Goal: Obtain resource: Download file/media

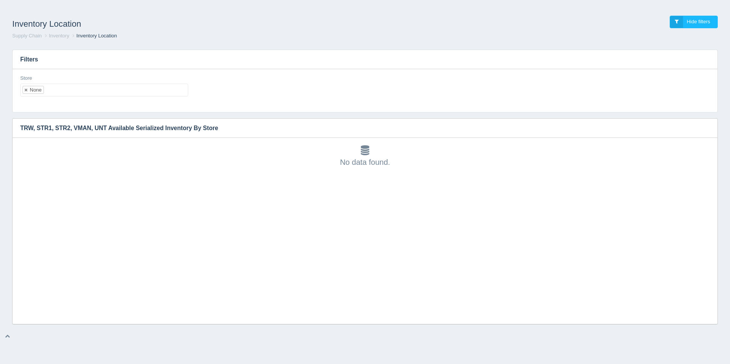
scroll to position [2, 0]
click at [68, 87] on ul "None" at bounding box center [104, 90] width 168 height 13
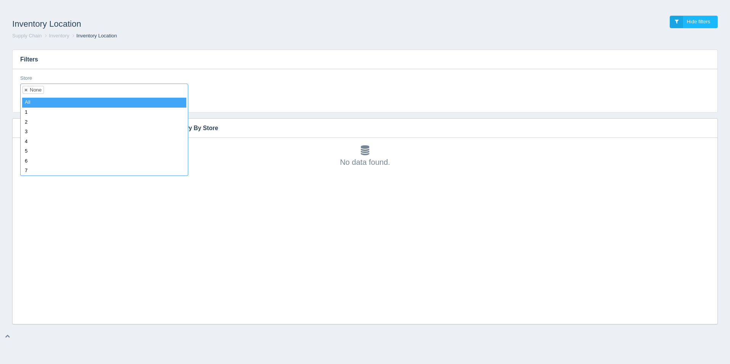
select select
type input "34"
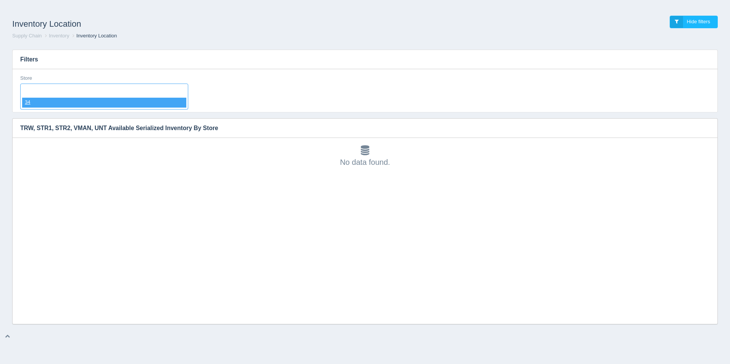
select select "34"
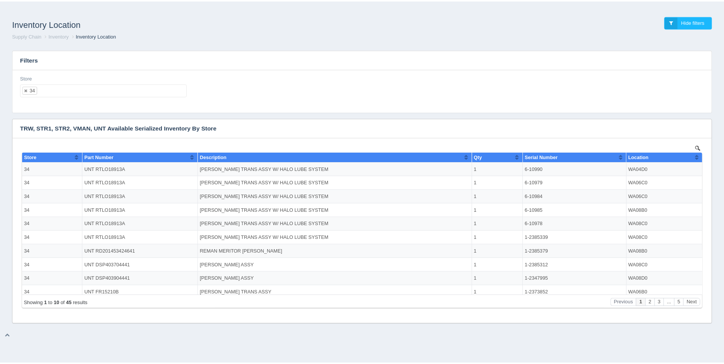
scroll to position [0, 0]
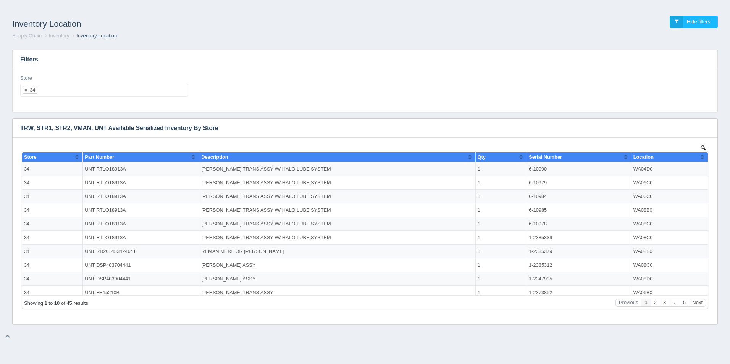
drag, startPoint x: 21, startPoint y: 2, endPoint x: 25, endPoint y: 0, distance: 4.5
click at [22, 2] on div "Inventory Location Hide filters Supply Chain Inventory Inventory Location Filte…" at bounding box center [365, 165] width 730 height 330
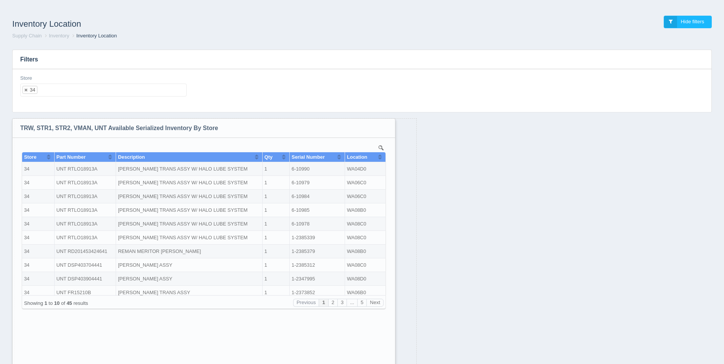
drag, startPoint x: 712, startPoint y: 321, endPoint x: 389, endPoint y: 384, distance: 328.6
click at [389, 364] on html "Inventory Location Hide filters Supply Chain Inventory Inventory Location Filte…" at bounding box center [362, 202] width 724 height 404
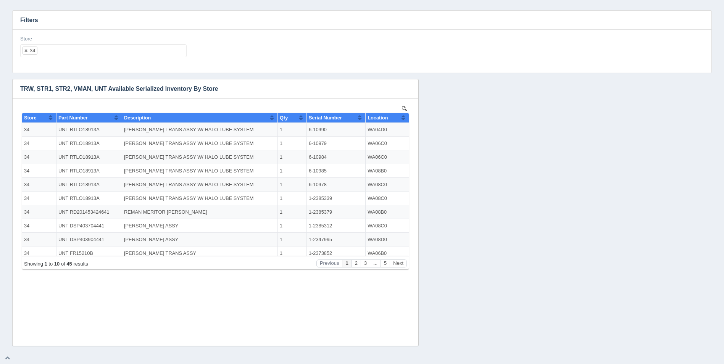
scroll to position [40, 0]
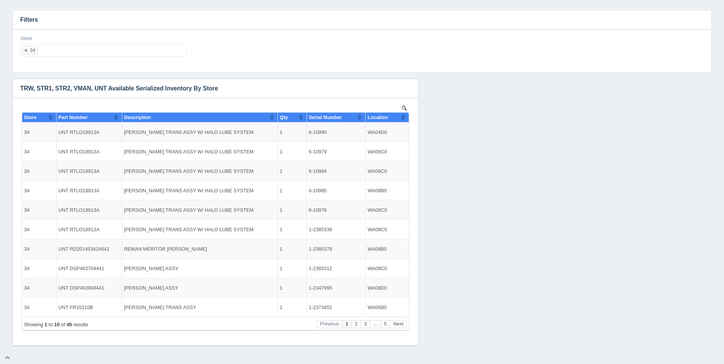
click at [89, 52] on ul "34" at bounding box center [103, 50] width 166 height 13
select select
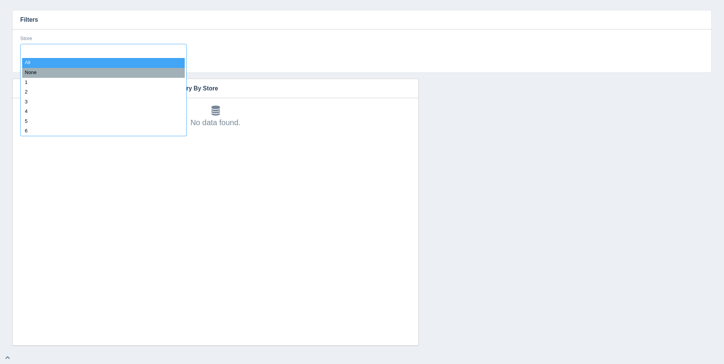
type input "8"
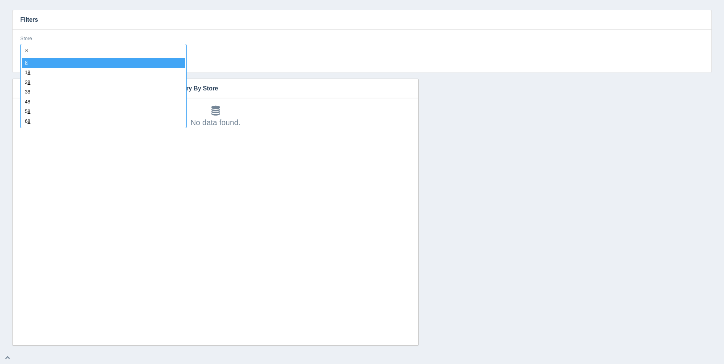
select select "8"
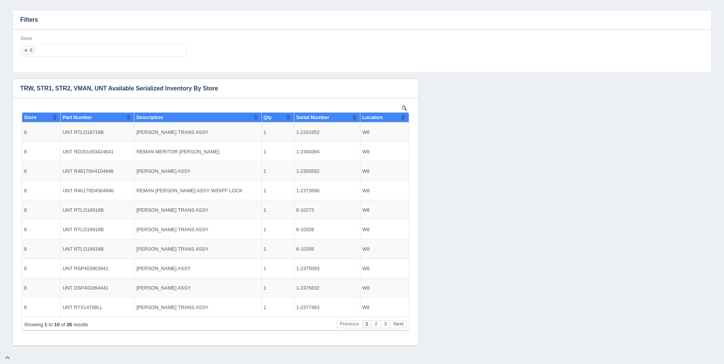
scroll to position [0, 0]
click at [402, 119] on button "Sort column ascending" at bounding box center [403, 117] width 5 height 9
click at [404, 118] on button "Sort column descending" at bounding box center [403, 117] width 5 height 9
click at [152, 46] on ul "8" at bounding box center [103, 50] width 166 height 13
select select
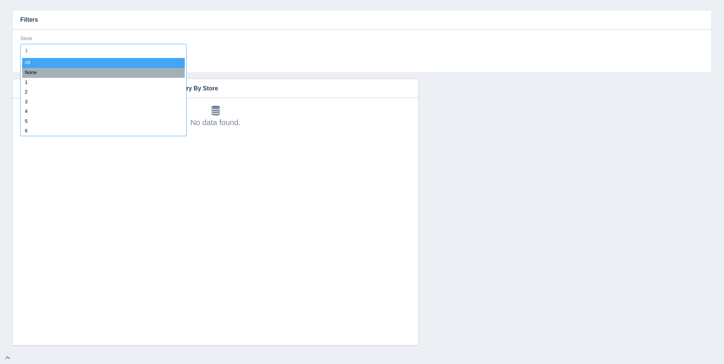
type input "11"
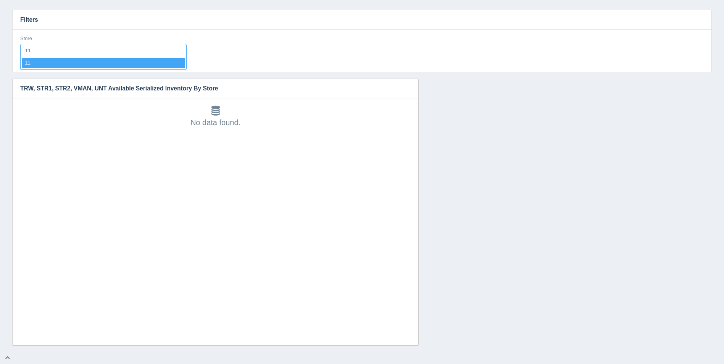
select select "11"
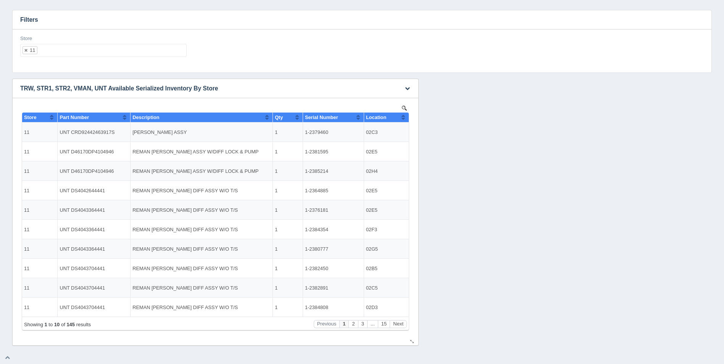
click at [405, 118] on button "Sort column ascending" at bounding box center [403, 117] width 5 height 9
click at [405, 118] on button "Sort column descending" at bounding box center [403, 117] width 5 height 9
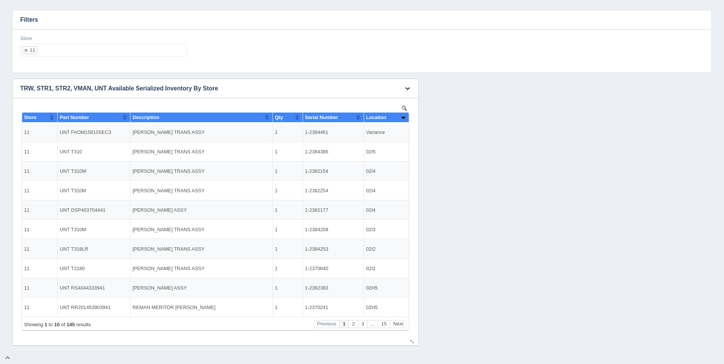
click at [405, 118] on button "Sort column ascending" at bounding box center [403, 117] width 5 height 9
click at [79, 52] on ul "11" at bounding box center [103, 50] width 166 height 13
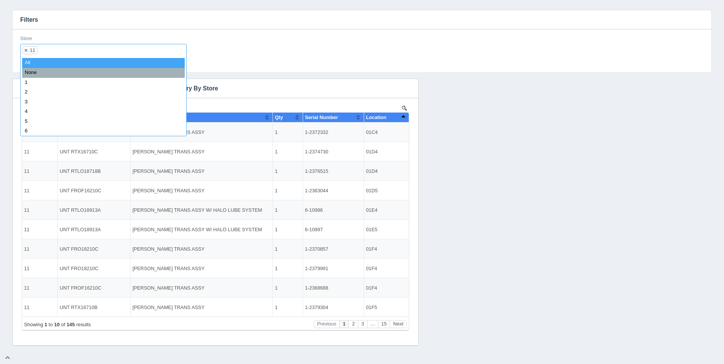
select select
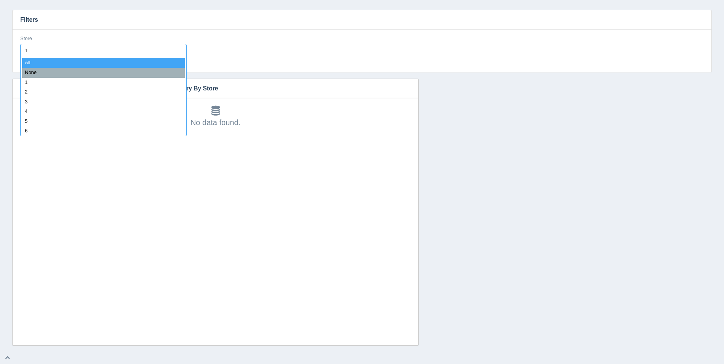
type input "12"
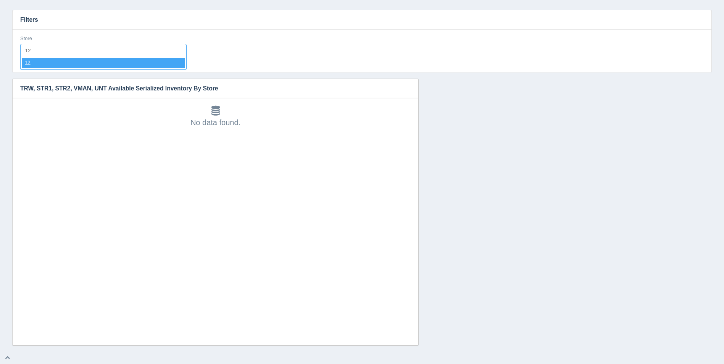
select select "12"
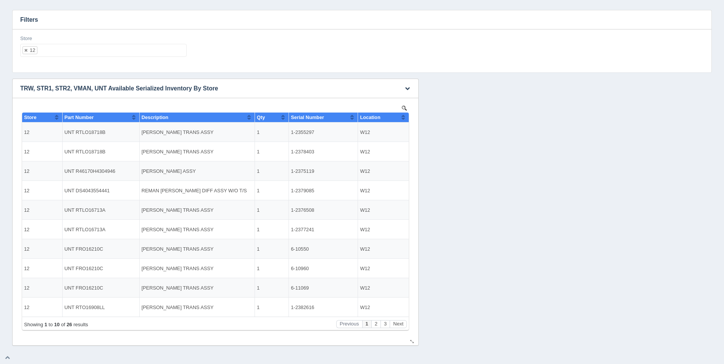
click at [407, 119] on th "Location" at bounding box center [383, 118] width 51 height 10
drag, startPoint x: 407, startPoint y: 119, endPoint x: 390, endPoint y: 117, distance: 16.5
click at [406, 119] on th "Location" at bounding box center [383, 118] width 51 height 10
click at [187, 51] on div "Store 12 All None 1 2 3 4 5 6 7 8 9 10 11 12 13 14 15 16 17 18 19 20 21 22 23 2…" at bounding box center [103, 49] width 173 height 28
click at [173, 47] on ul "12" at bounding box center [103, 50] width 166 height 13
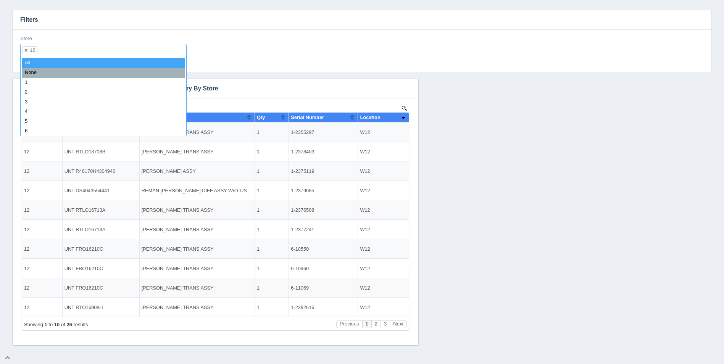
select select
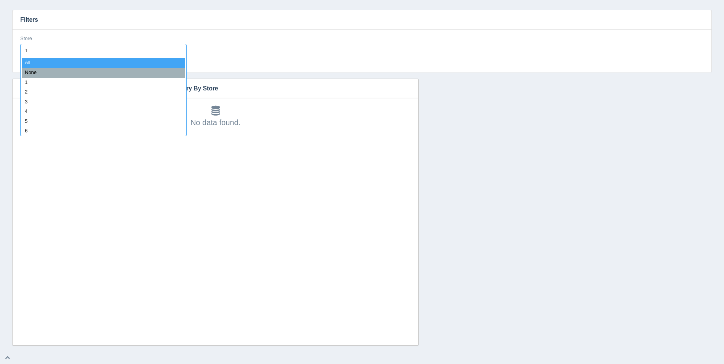
type input "13"
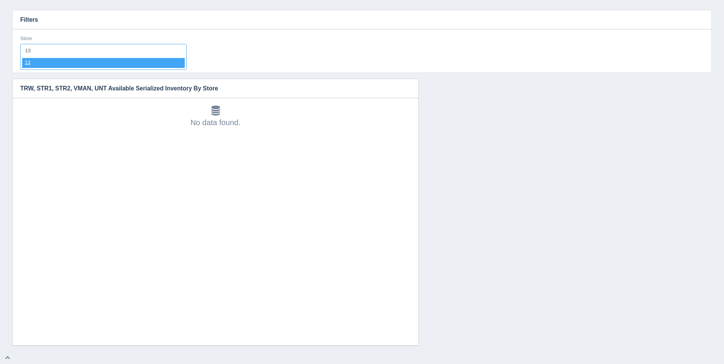
select select "13"
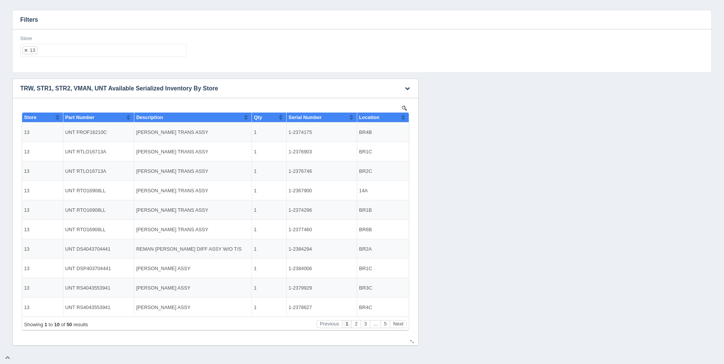
click at [404, 115] on button "Sort column ascending" at bounding box center [403, 117] width 5 height 9
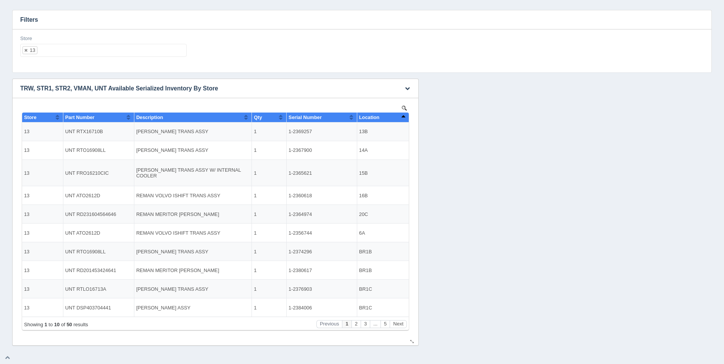
click at [404, 115] on button "Sort column descending" at bounding box center [403, 117] width 5 height 9
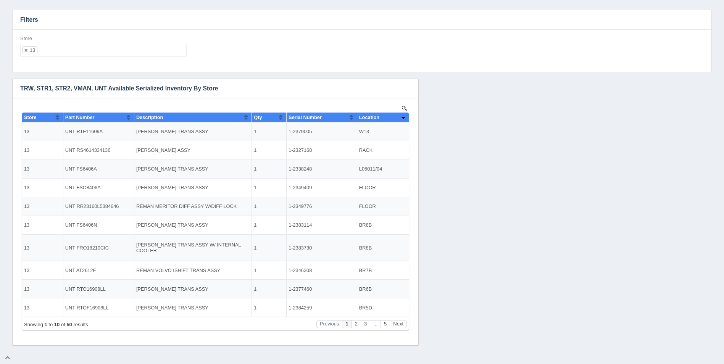
drag, startPoint x: 154, startPoint y: 51, endPoint x: 149, endPoint y: 49, distance: 5.7
click at [154, 51] on ul "13" at bounding box center [103, 50] width 166 height 13
select select
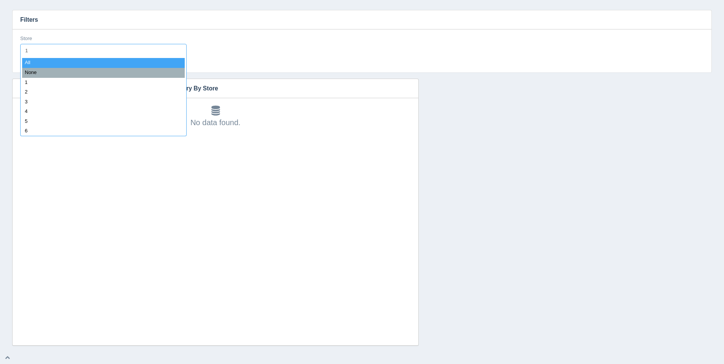
type input "14"
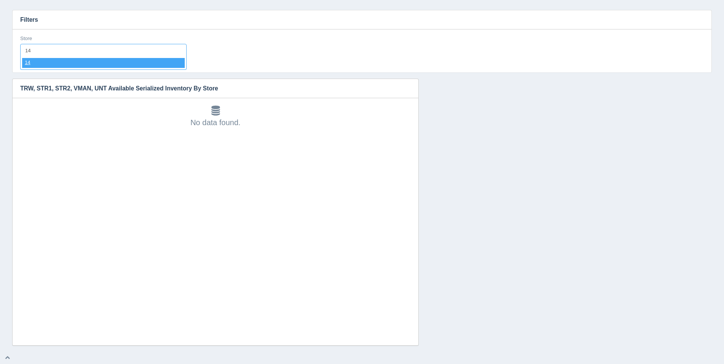
select select "14"
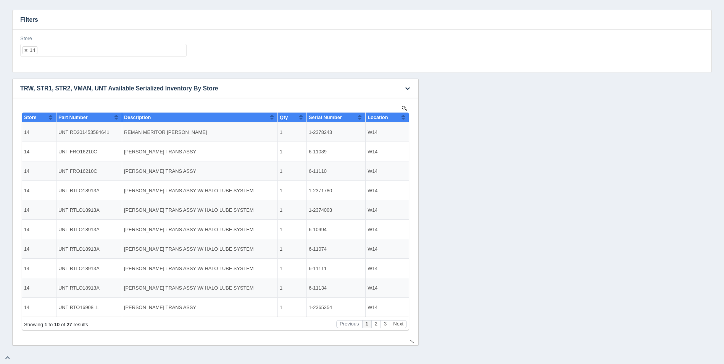
click at [404, 118] on button "Sort column ascending" at bounding box center [403, 117] width 5 height 9
click at [404, 119] on button "Sort column descending" at bounding box center [403, 117] width 5 height 9
click at [128, 53] on ul "14" at bounding box center [103, 50] width 166 height 13
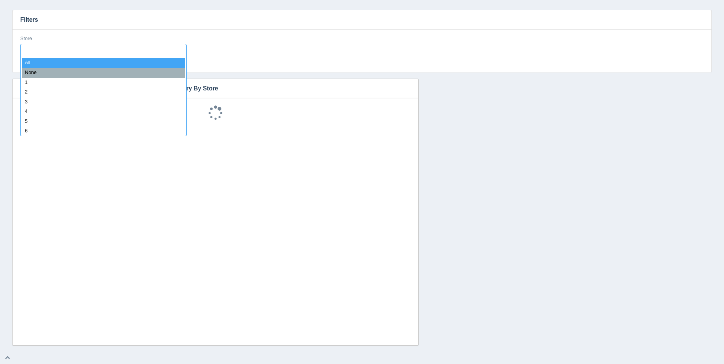
select select
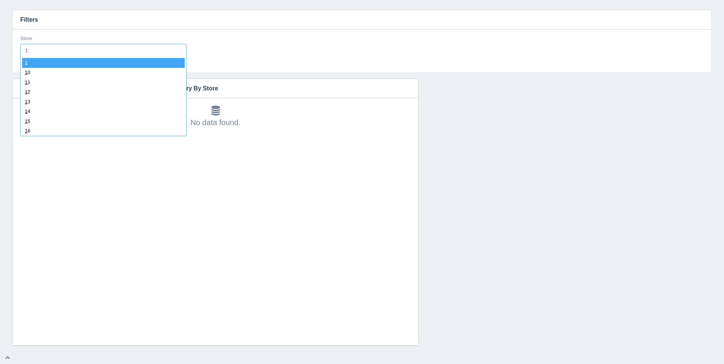
type input "15"
select select "15"
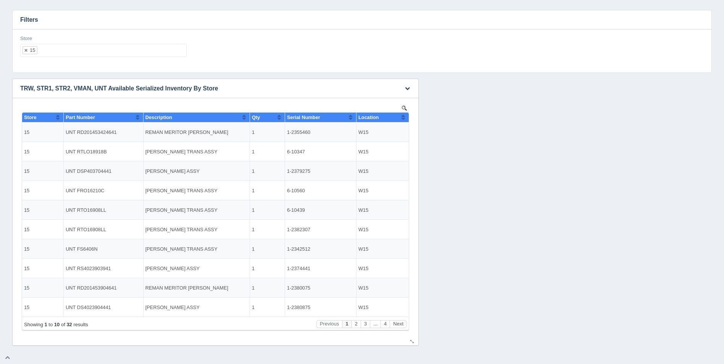
click at [402, 117] on button "Sort column ascending" at bounding box center [403, 117] width 5 height 9
drag, startPoint x: 404, startPoint y: 118, endPoint x: 369, endPoint y: 106, distance: 36.6
click at [403, 118] on button "Sort column descending" at bounding box center [403, 117] width 5 height 9
click at [175, 47] on ul "15" at bounding box center [103, 50] width 166 height 13
select select
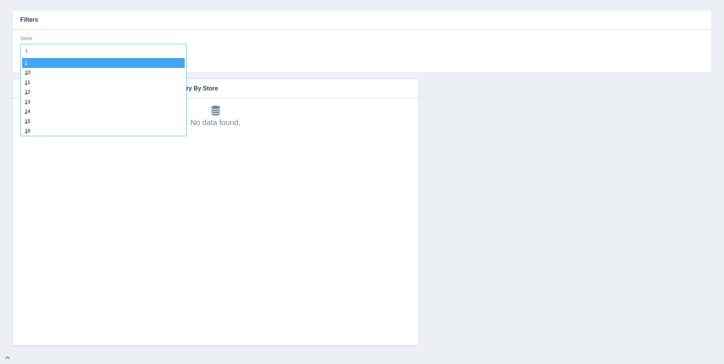
type input "16"
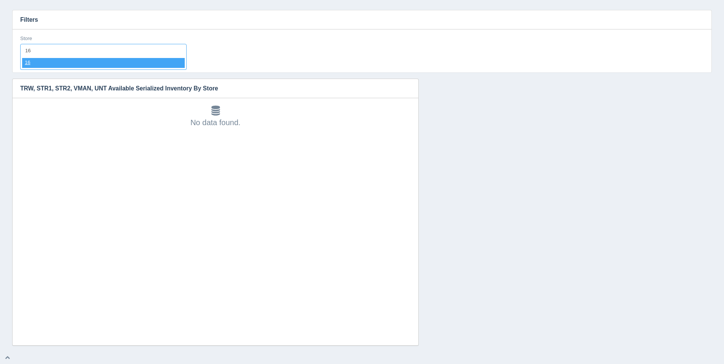
select select "16"
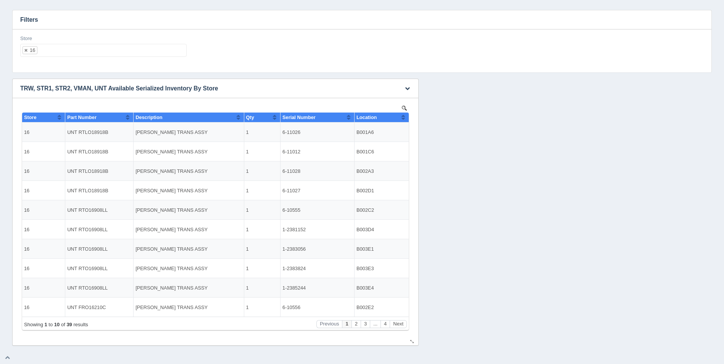
click at [400, 116] on div "Location" at bounding box center [379, 118] width 45 height 6
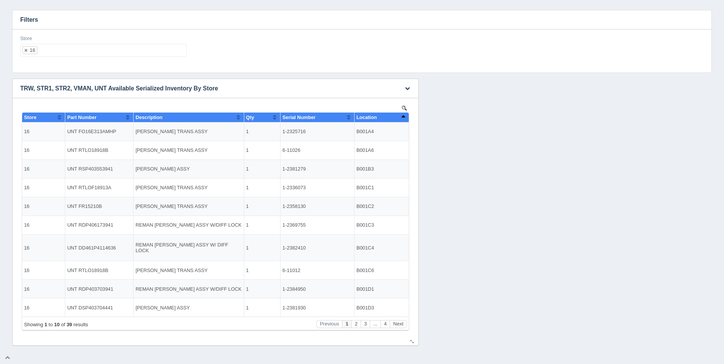
click at [403, 117] on button "Sort column descending" at bounding box center [403, 117] width 5 height 9
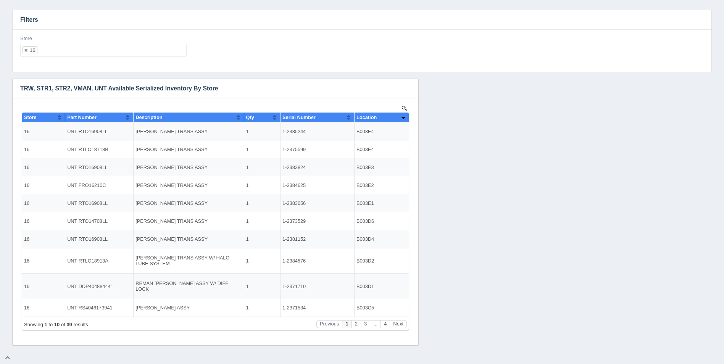
click at [126, 57] on div "Store 16 All None 1 2 3 4 5 6 7 8 9 10 11 12 13 14 15 16 17 18 19 20 21 22 23 2…" at bounding box center [103, 49] width 173 height 28
click at [131, 49] on ul "16" at bounding box center [103, 50] width 166 height 13
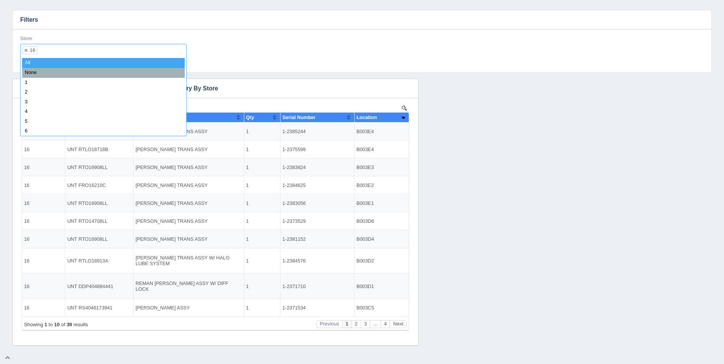
select select
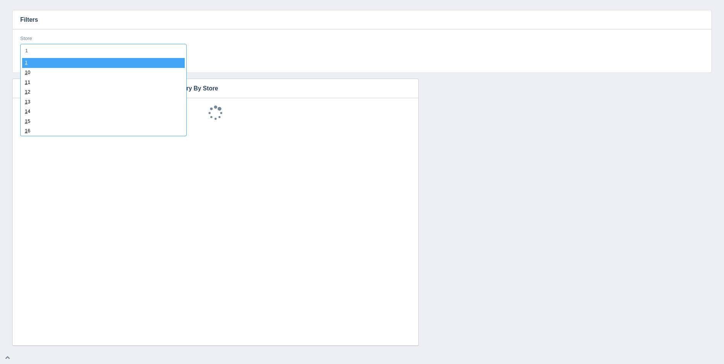
type input "17"
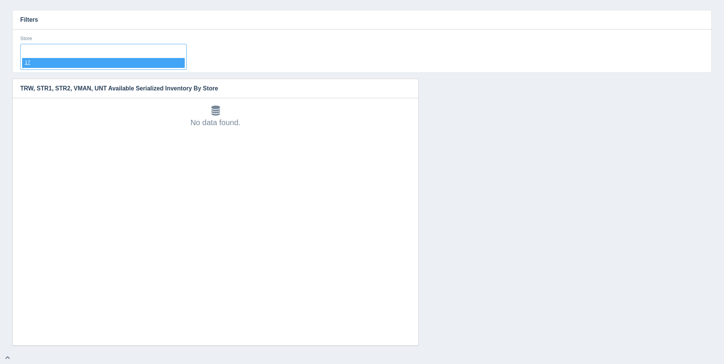
select select "17"
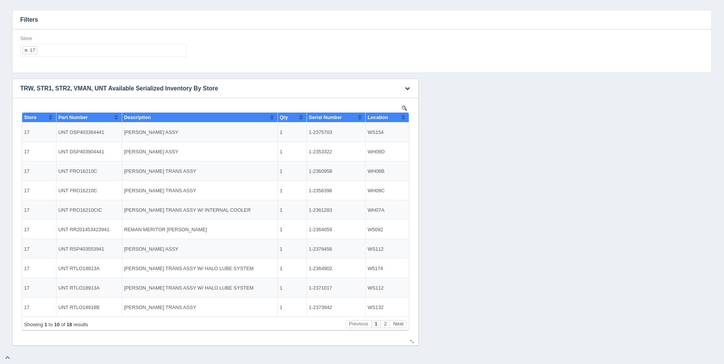
click at [406, 118] on th "Location" at bounding box center [387, 118] width 43 height 10
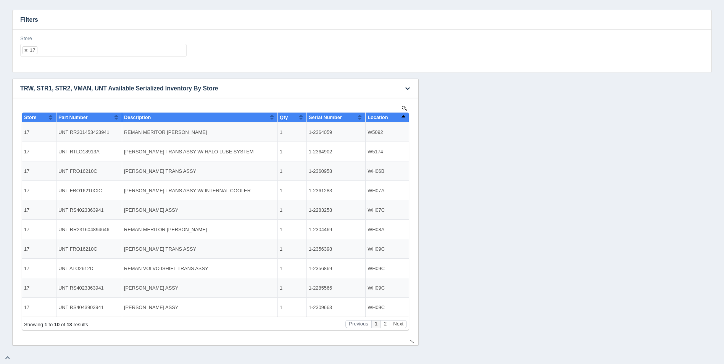
click at [406, 118] on th "Location" at bounding box center [387, 118] width 43 height 10
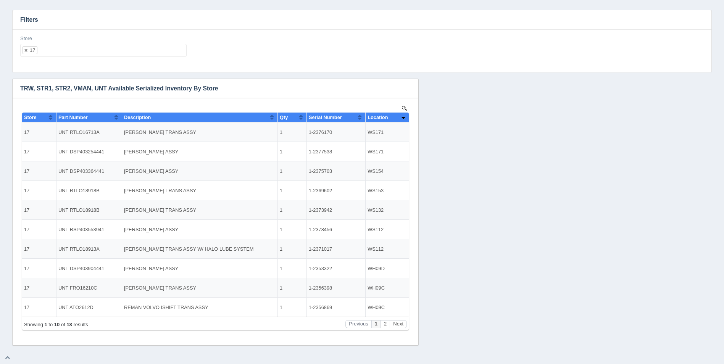
click at [129, 54] on ul "17" at bounding box center [103, 50] width 166 height 13
select select
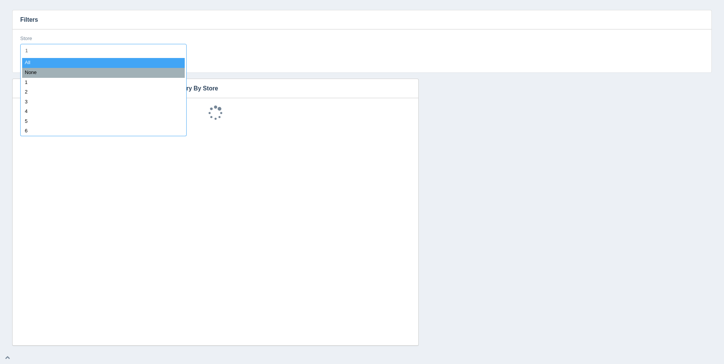
type input "18"
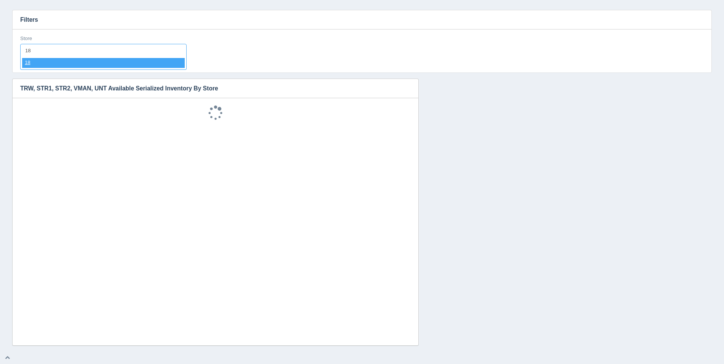
select select "18"
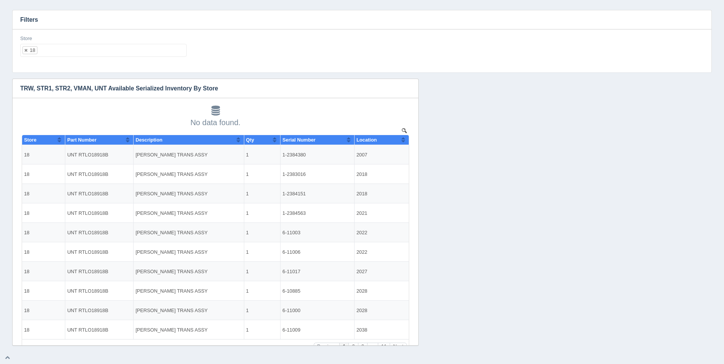
click at [56, 49] on ul "18" at bounding box center [103, 50] width 166 height 13
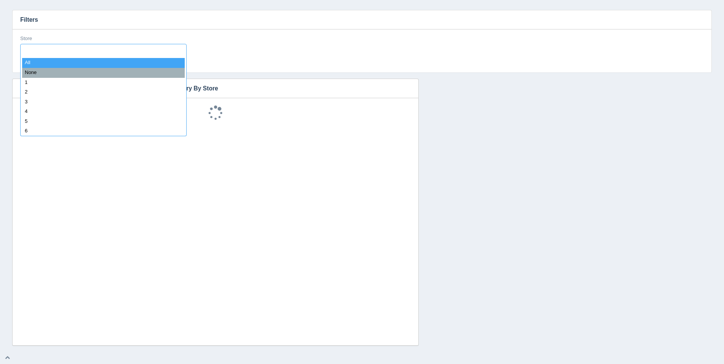
select select
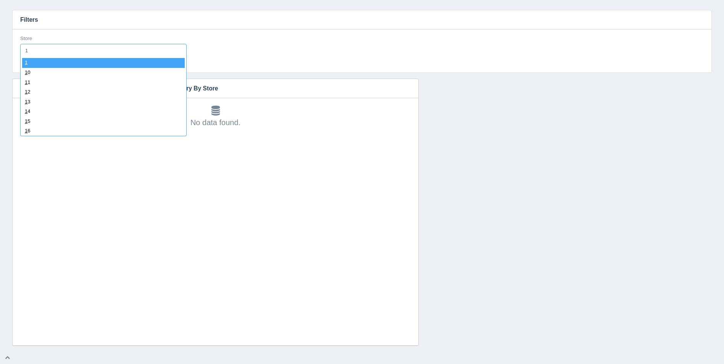
type input "18"
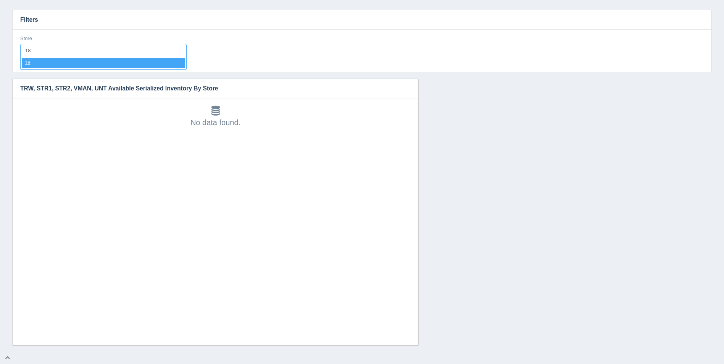
select select "18"
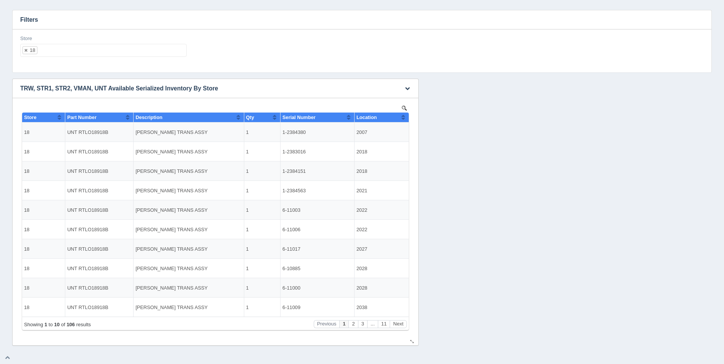
click at [402, 116] on button "Sort column ascending" at bounding box center [403, 117] width 5 height 9
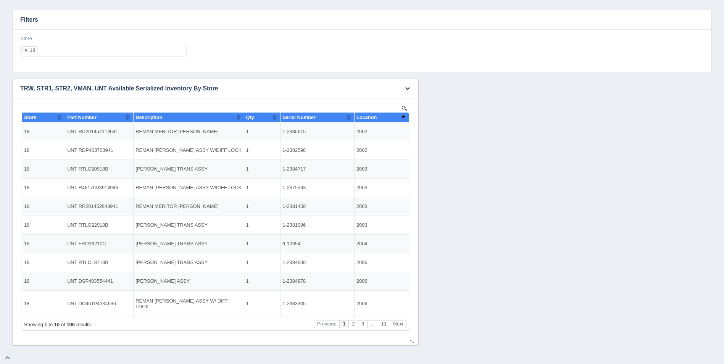
click at [402, 116] on button "Sort column descending" at bounding box center [403, 117] width 5 height 9
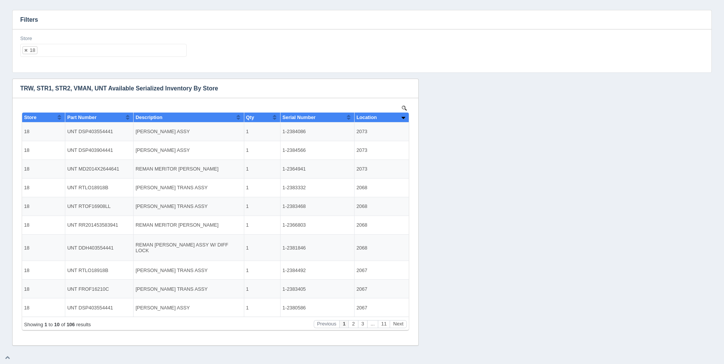
click at [157, 53] on ul "18" at bounding box center [103, 50] width 166 height 13
select select
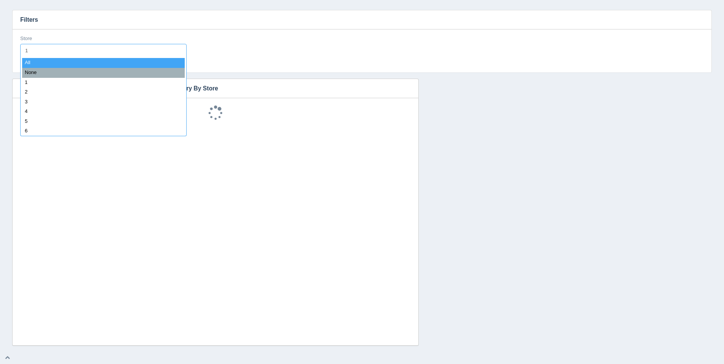
type input "19"
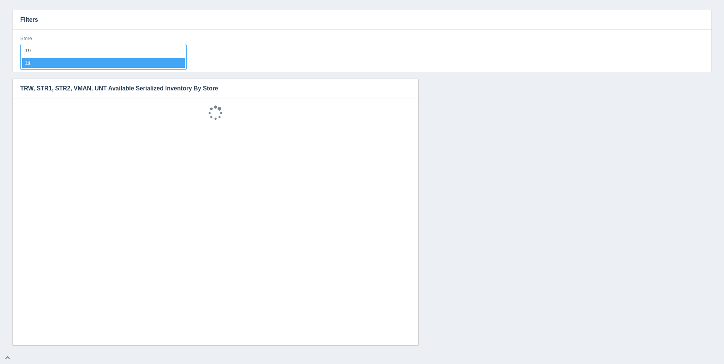
select select "19"
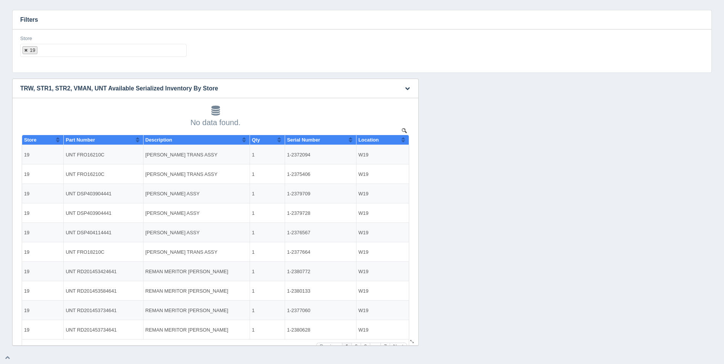
select select
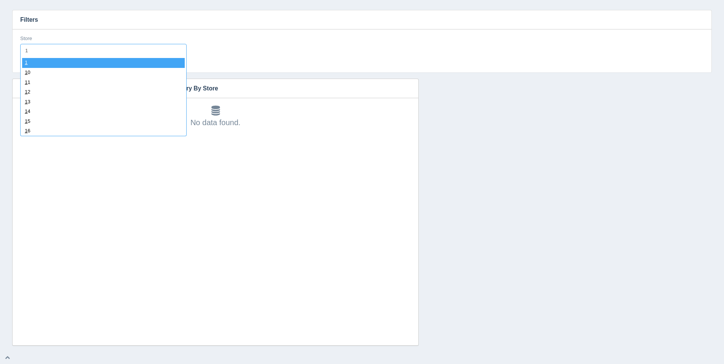
type input "19"
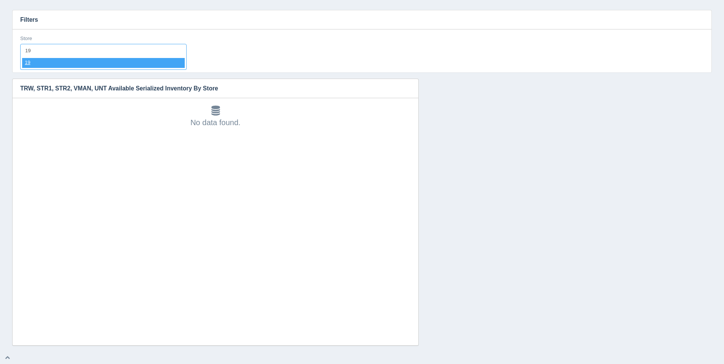
select select "19"
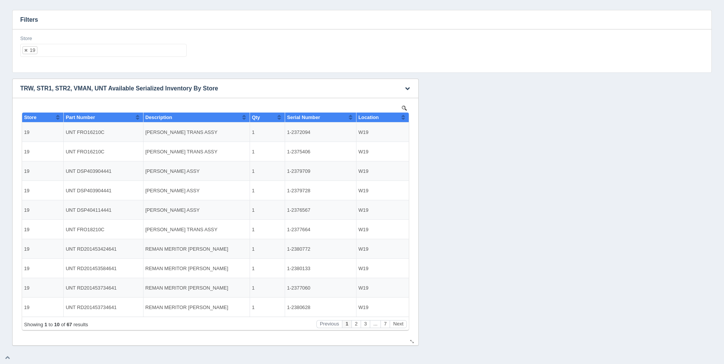
click at [404, 118] on button "Sort column ascending" at bounding box center [403, 117] width 5 height 9
click at [404, 118] on button "Sort column descending" at bounding box center [403, 117] width 5 height 9
click at [126, 56] on ul "19" at bounding box center [103, 50] width 166 height 13
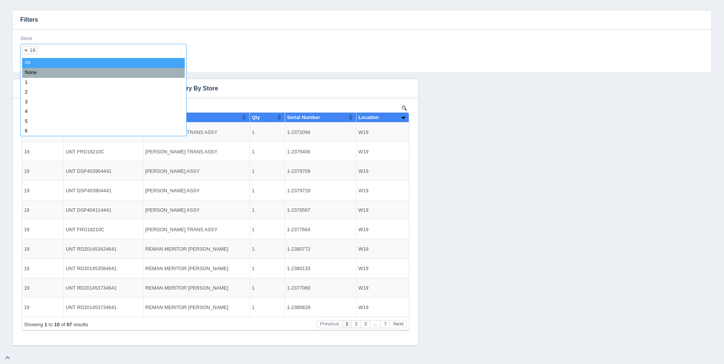
select select
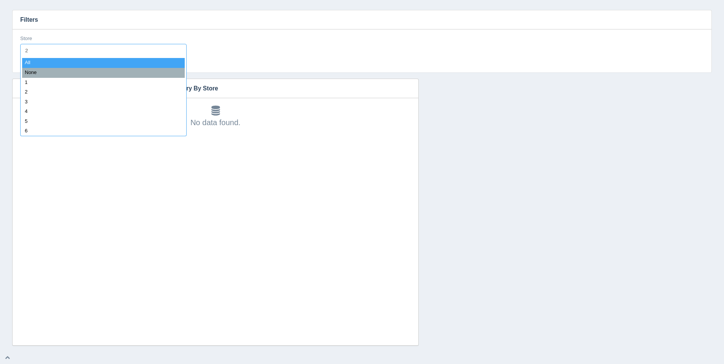
type input "21"
select select "21"
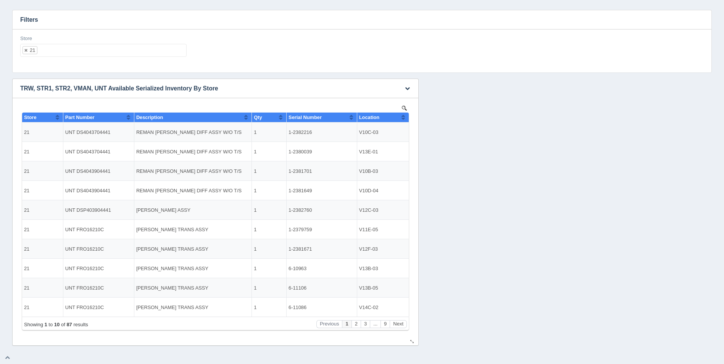
click at [405, 119] on button "Sort column ascending" at bounding box center [403, 117] width 5 height 9
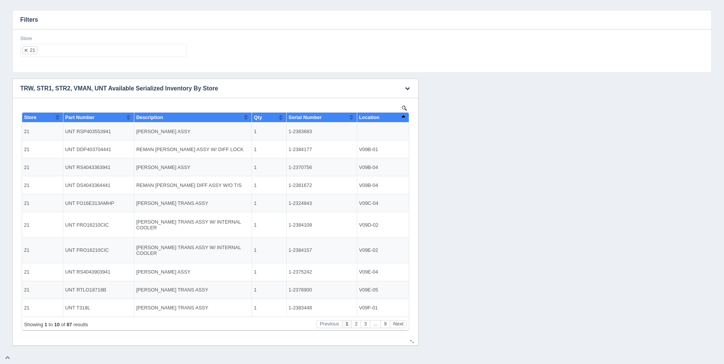
click at [405, 119] on button "Sort column descending" at bounding box center [403, 117] width 5 height 9
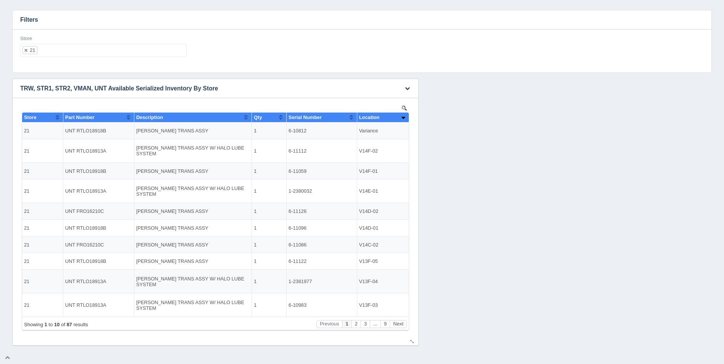
click at [405, 119] on button "Sort column ascending" at bounding box center [403, 117] width 5 height 9
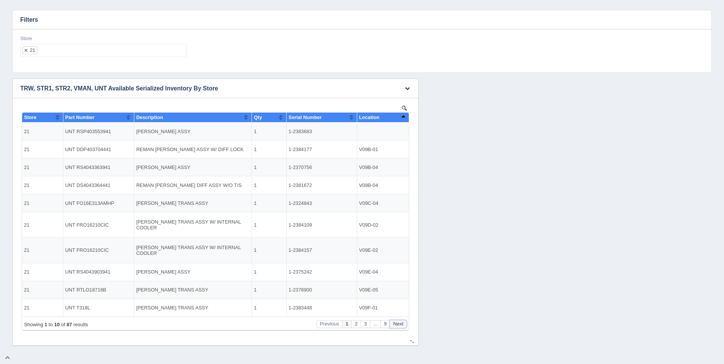
click at [400, 322] on button "Next" at bounding box center [398, 324] width 17 height 8
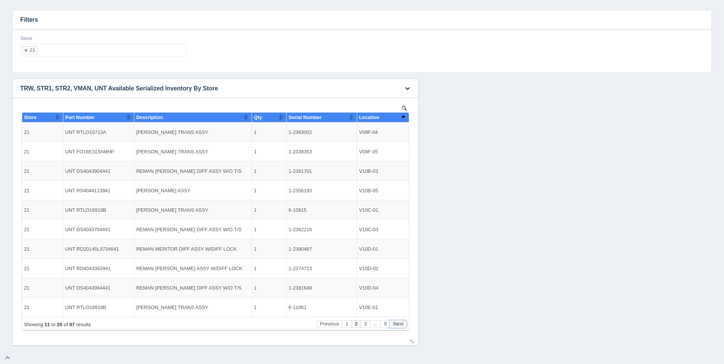
click at [401, 321] on button "Next" at bounding box center [398, 324] width 17 height 8
click at [402, 320] on button "Next" at bounding box center [398, 324] width 17 height 8
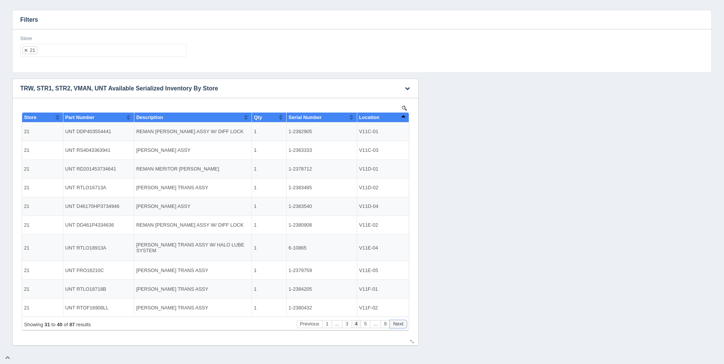
click at [402, 320] on button "Next" at bounding box center [398, 324] width 17 height 8
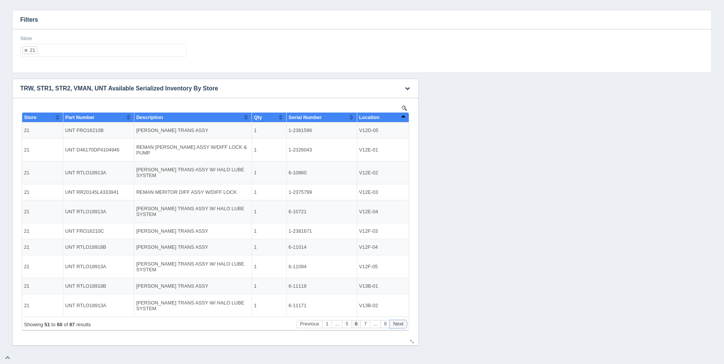
click at [402, 320] on button "Next" at bounding box center [398, 324] width 17 height 8
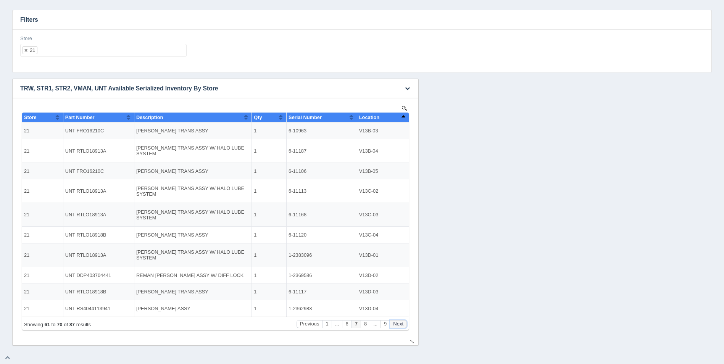
click at [402, 320] on button "Next" at bounding box center [398, 324] width 17 height 8
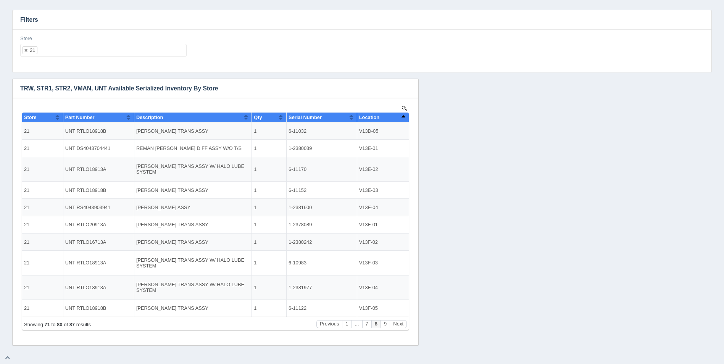
click at [110, 52] on ul "21" at bounding box center [103, 50] width 166 height 13
select select
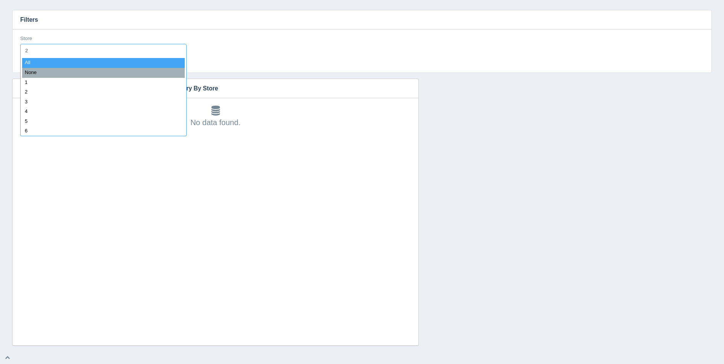
type input "22"
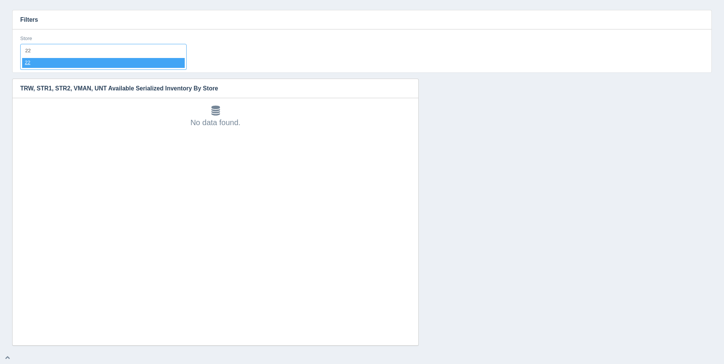
select select "22"
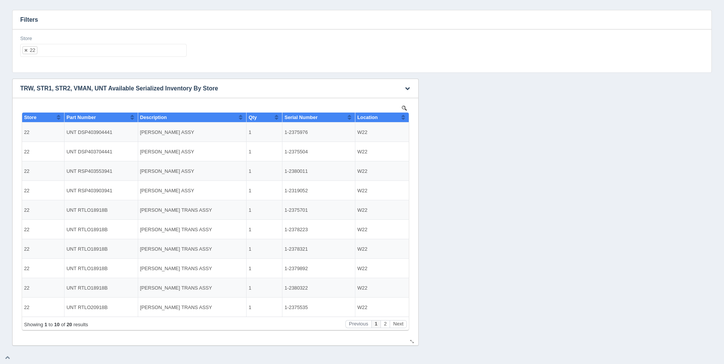
click at [405, 116] on button "Sort column ascending" at bounding box center [403, 117] width 5 height 9
click at [405, 116] on button "Sort column descending" at bounding box center [403, 117] width 5 height 9
click at [95, 56] on ul "22" at bounding box center [103, 50] width 166 height 13
select select
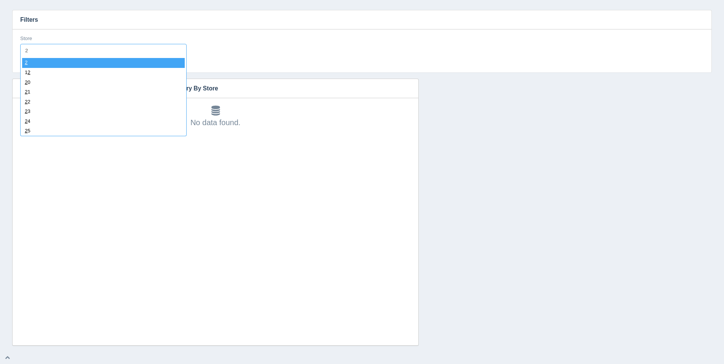
type input "23"
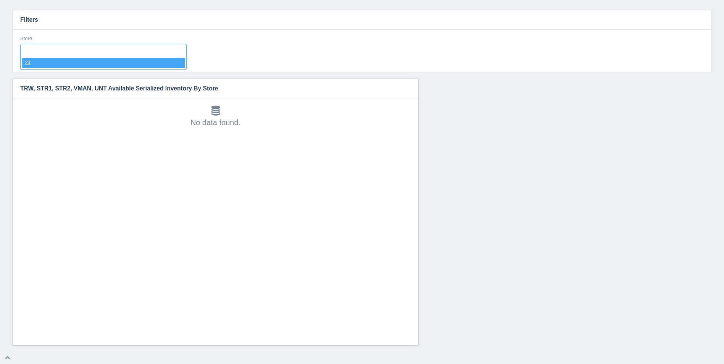
select select "23"
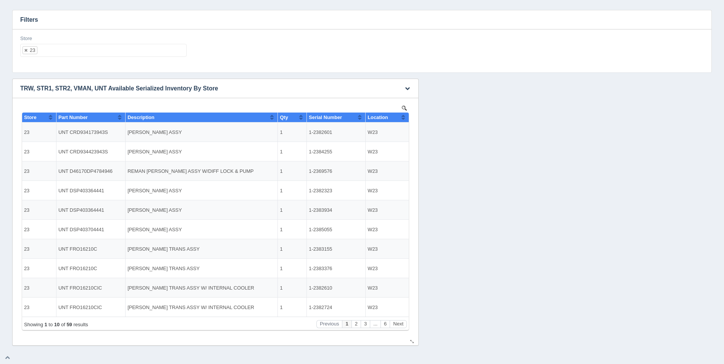
click at [405, 119] on button "Sort column ascending" at bounding box center [403, 117] width 5 height 9
click at [407, 116] on th "Location" at bounding box center [387, 118] width 43 height 10
click at [151, 52] on ul "23" at bounding box center [103, 50] width 166 height 13
select select
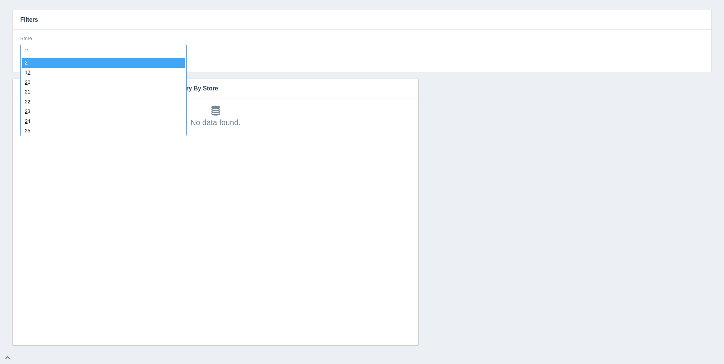
type input "24"
select select "24"
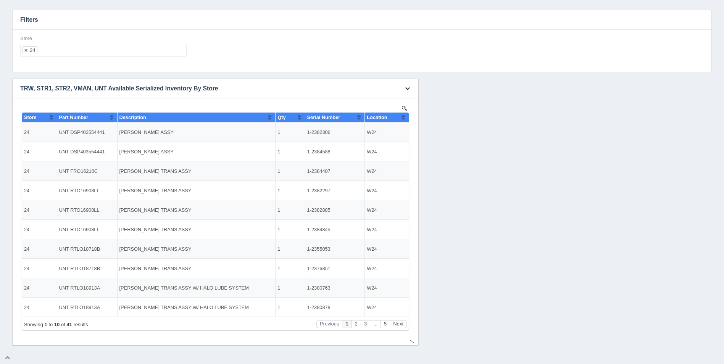
click at [405, 118] on button "Sort column ascending" at bounding box center [403, 117] width 5 height 9
click at [405, 118] on button "Sort column descending" at bounding box center [403, 117] width 5 height 9
click at [131, 52] on ul "24" at bounding box center [103, 50] width 166 height 13
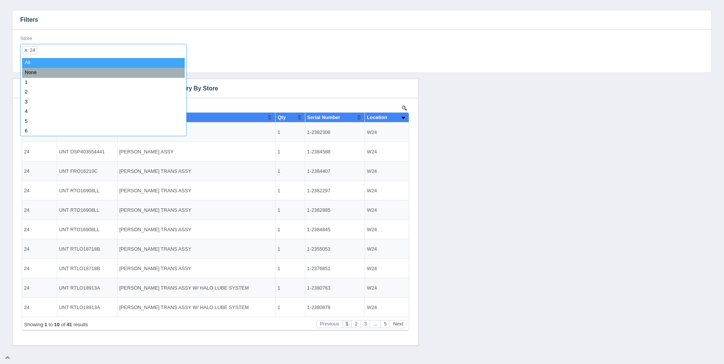
select select
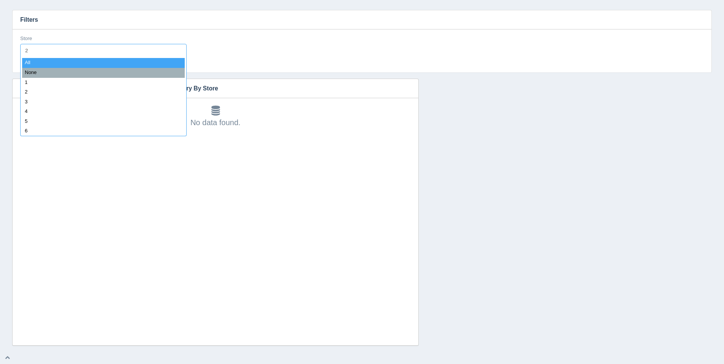
type input "25"
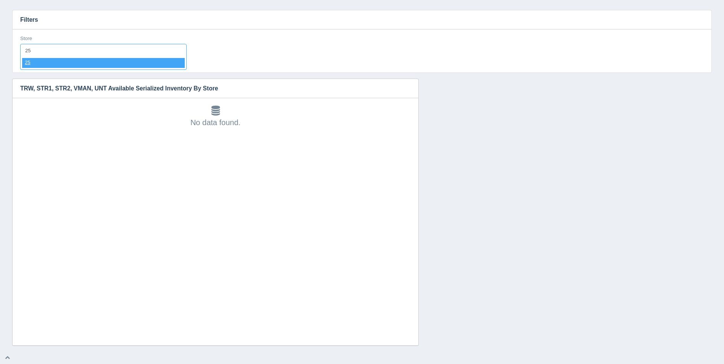
select select "25"
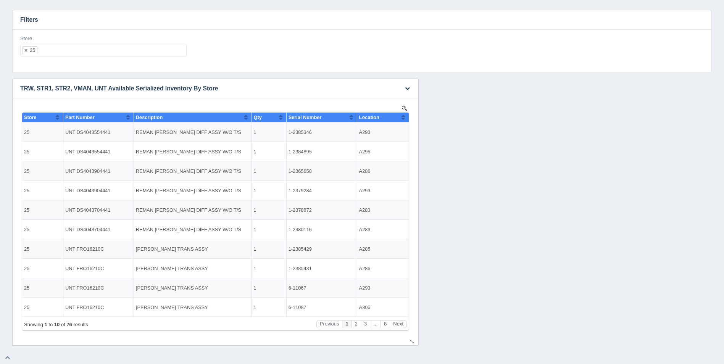
click at [402, 119] on button "Sort column ascending" at bounding box center [403, 117] width 5 height 9
click at [405, 118] on button "Sort column descending" at bounding box center [403, 117] width 5 height 9
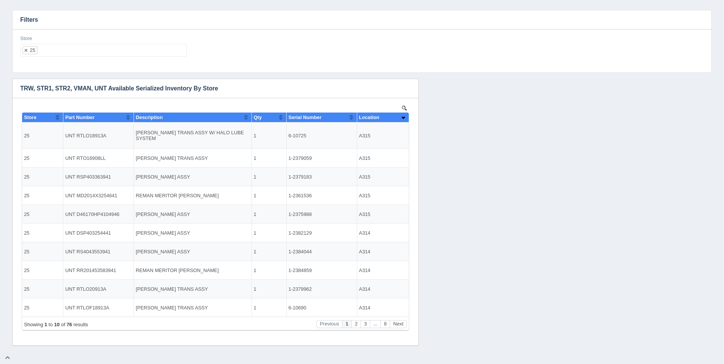
click at [146, 48] on ul "25" at bounding box center [103, 50] width 166 height 13
select select
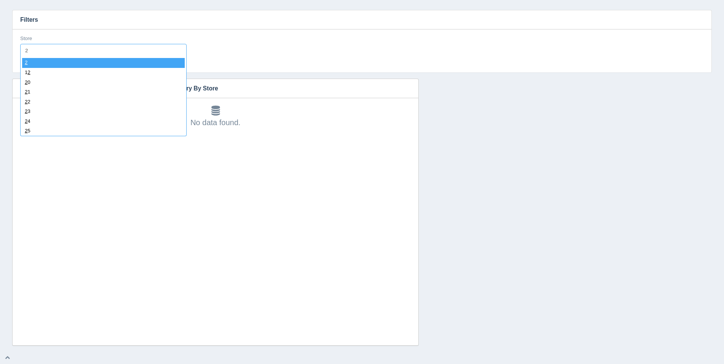
type input "26"
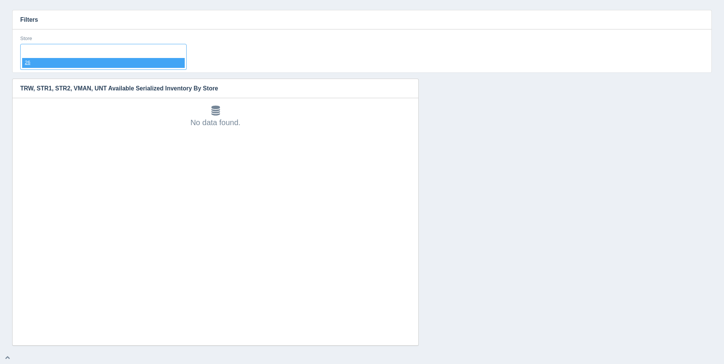
select select "26"
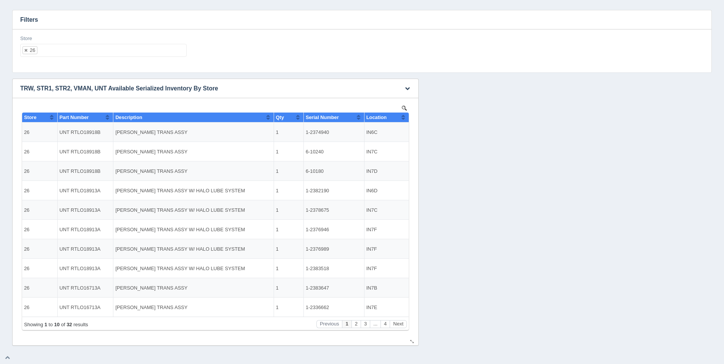
click at [404, 117] on button "Sort column ascending" at bounding box center [403, 117] width 5 height 9
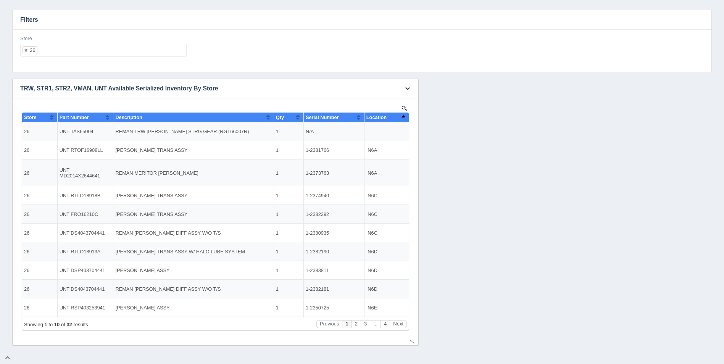
click at [404, 117] on button "Sort column descending" at bounding box center [403, 117] width 5 height 9
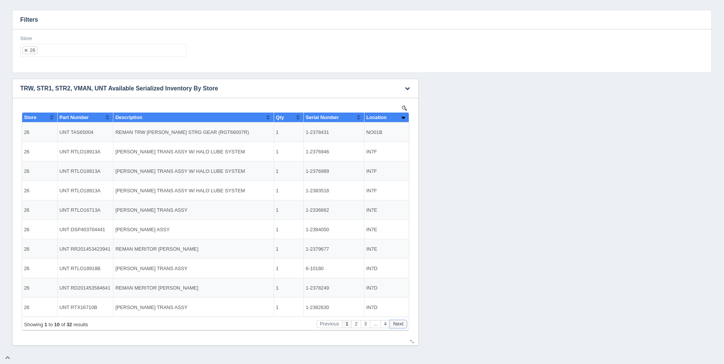
click at [401, 326] on button "Next" at bounding box center [398, 324] width 17 height 8
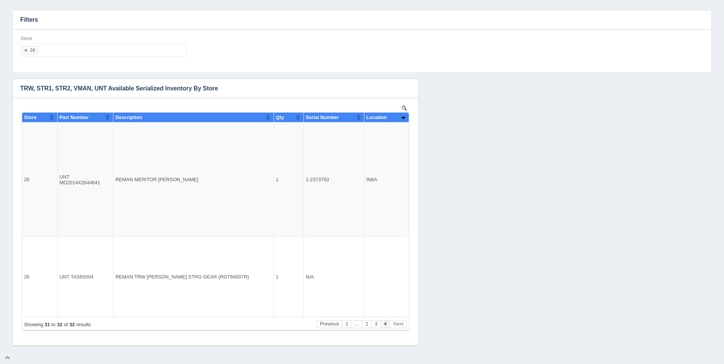
click at [93, 46] on ul "26" at bounding box center [103, 50] width 166 height 13
select select
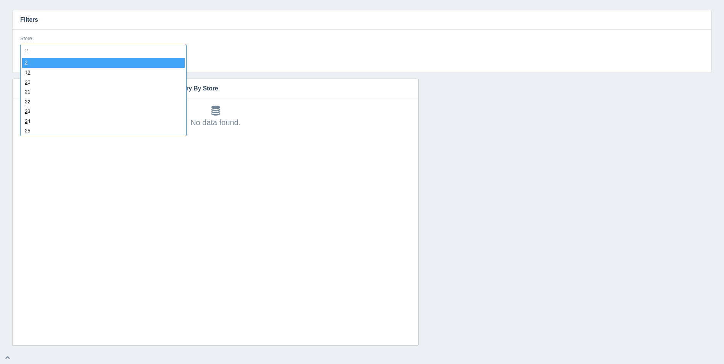
type input "27"
select select "27"
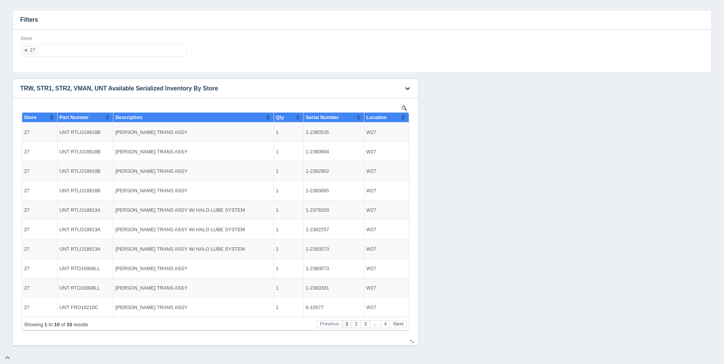
click at [403, 117] on button "Sort column ascending" at bounding box center [403, 117] width 5 height 9
click at [404, 117] on button "Sort column descending" at bounding box center [403, 117] width 5 height 9
click at [126, 53] on ul "27" at bounding box center [103, 50] width 166 height 13
select select
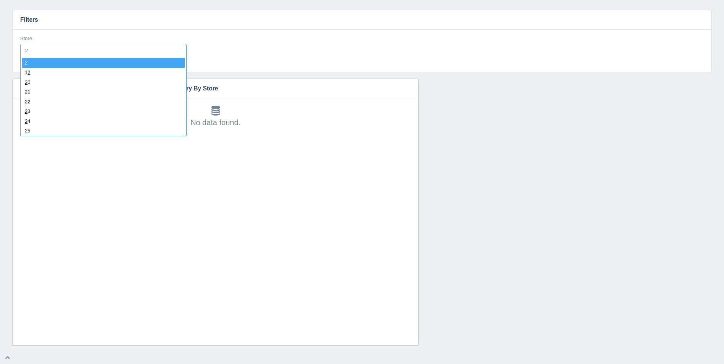
type input "28"
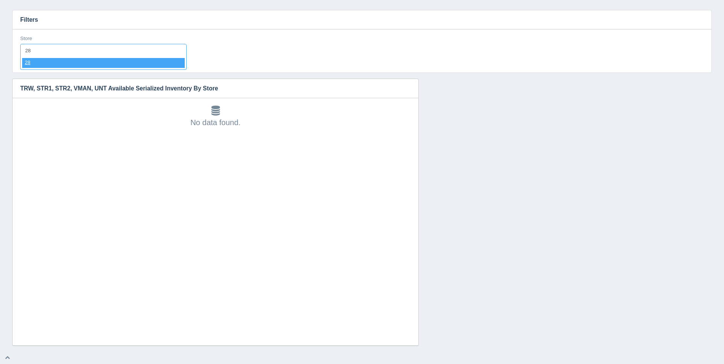
select select "28"
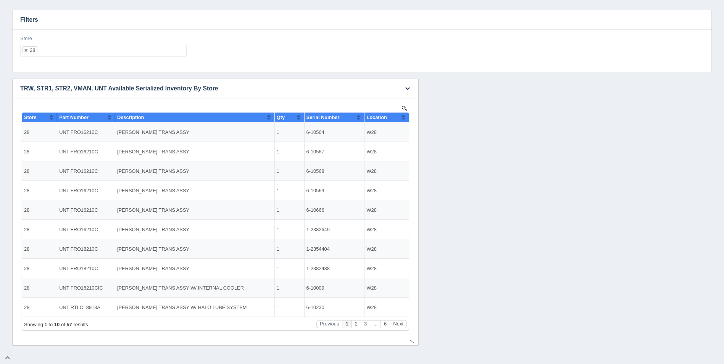
click at [404, 117] on button "Sort column ascending" at bounding box center [403, 117] width 5 height 9
click at [404, 117] on button "Sort column descending" at bounding box center [403, 117] width 5 height 9
click at [115, 53] on ul "28" at bounding box center [103, 50] width 166 height 13
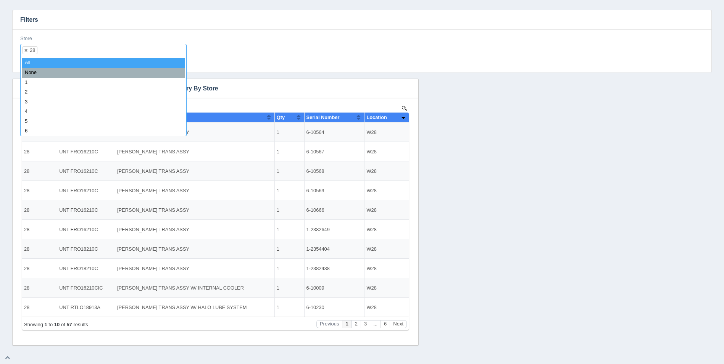
select select
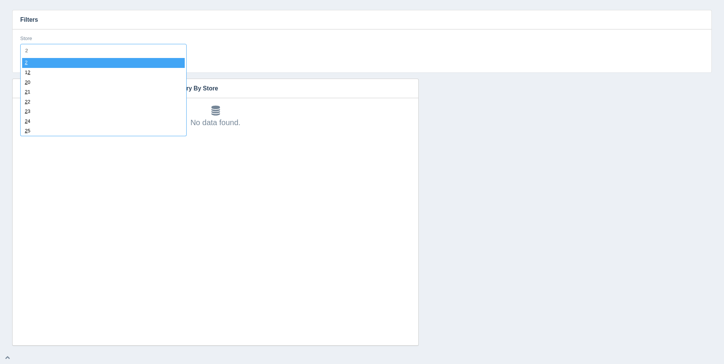
type input "29"
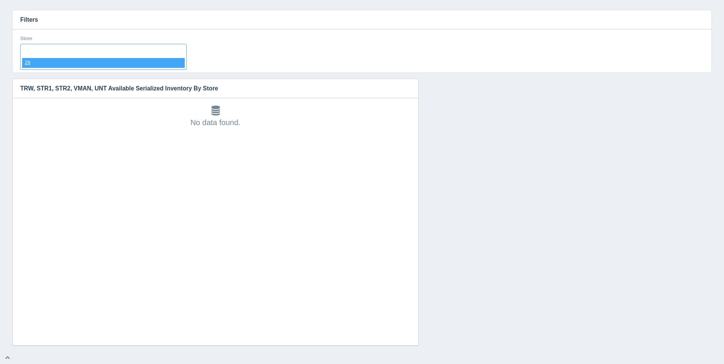
select select "29"
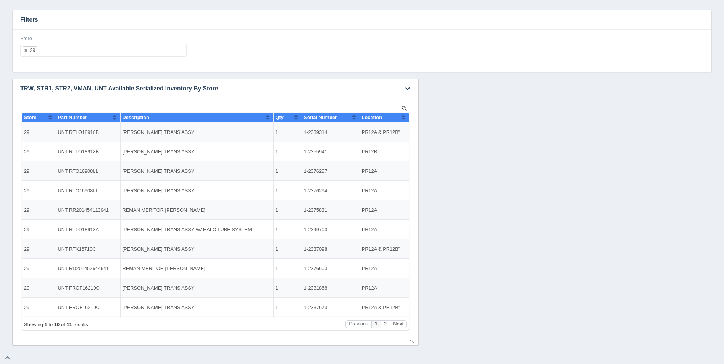
click at [402, 116] on button "Sort column ascending" at bounding box center [403, 117] width 5 height 9
click at [403, 116] on button "Sort column descending" at bounding box center [403, 117] width 5 height 9
click at [399, 323] on button "Next" at bounding box center [398, 324] width 17 height 8
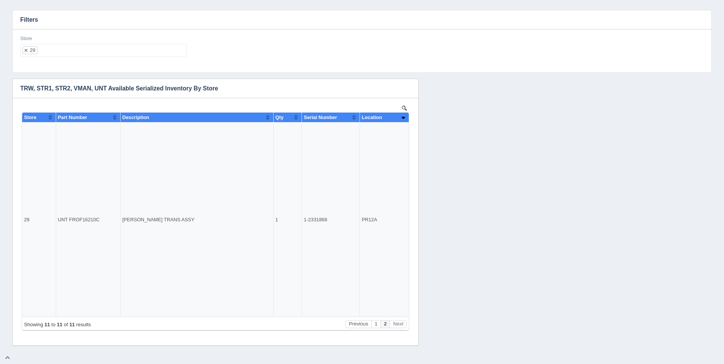
click at [81, 51] on ul "29" at bounding box center [103, 50] width 166 height 13
select select
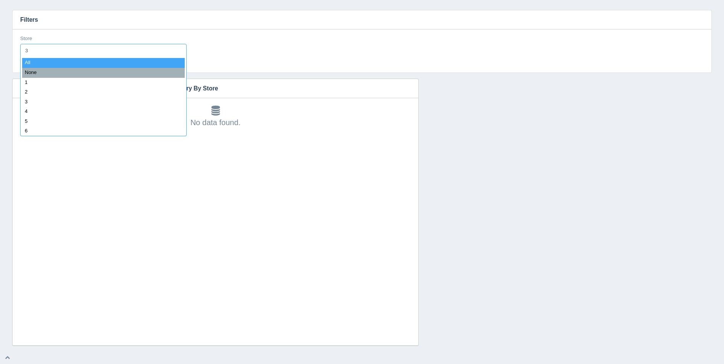
type input "30"
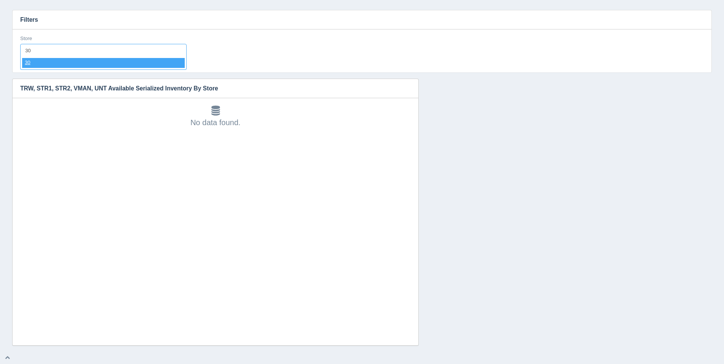
select select "30"
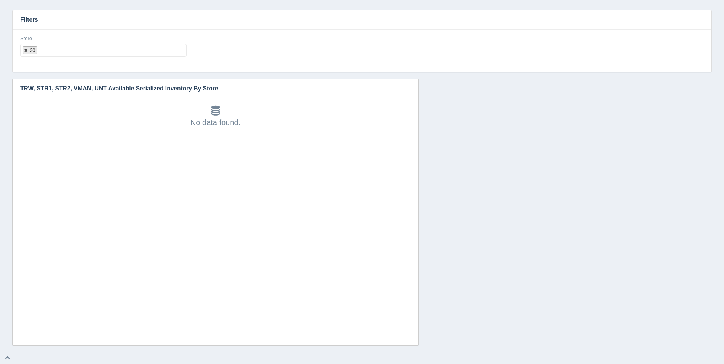
select select
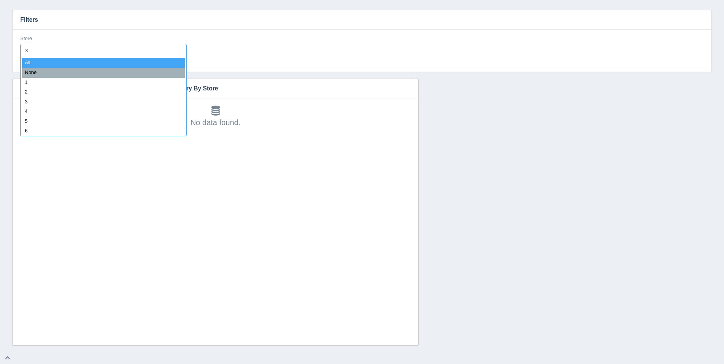
type input "31"
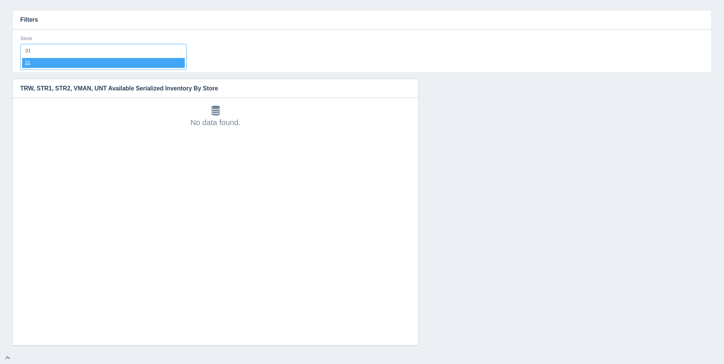
select select "31"
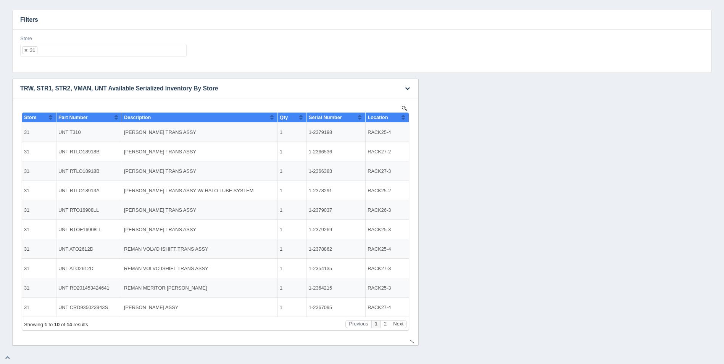
click at [405, 118] on button "Sort column ascending" at bounding box center [403, 117] width 5 height 9
click at [405, 118] on button "Sort column descending" at bounding box center [403, 117] width 5 height 9
click at [114, 49] on ul "31" at bounding box center [103, 50] width 166 height 13
select select
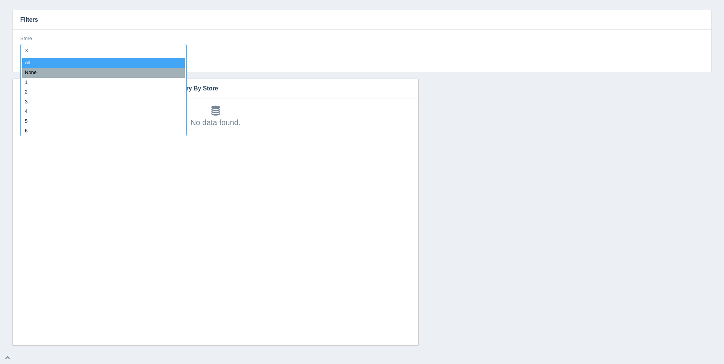
type input "32"
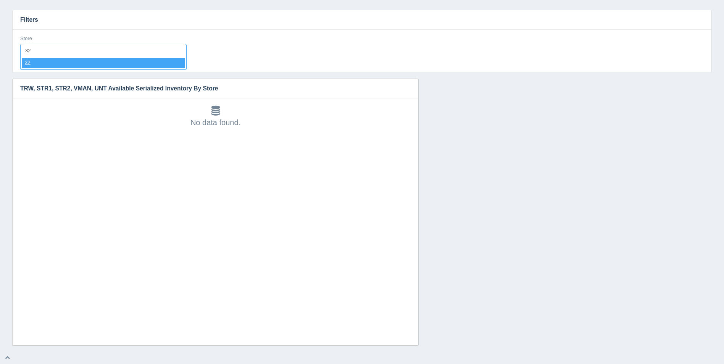
select select "32"
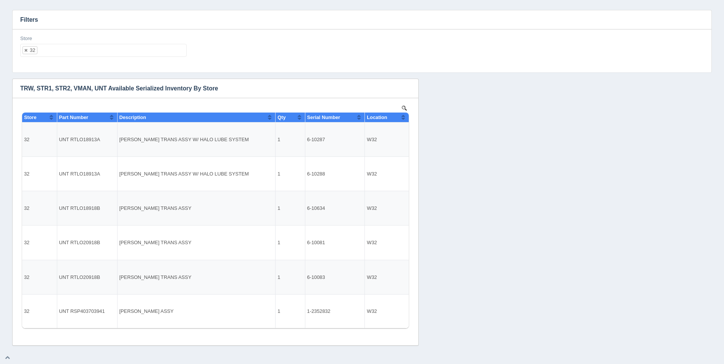
select select
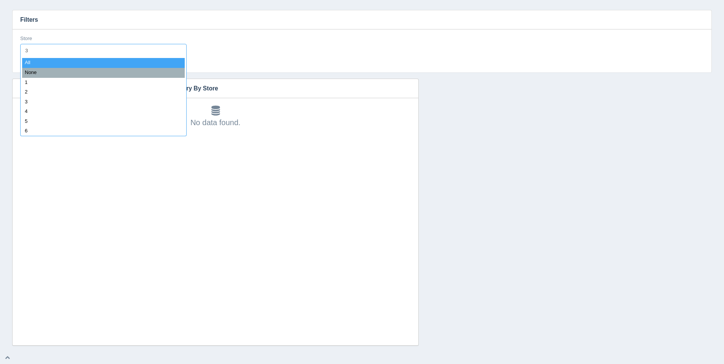
type input "33"
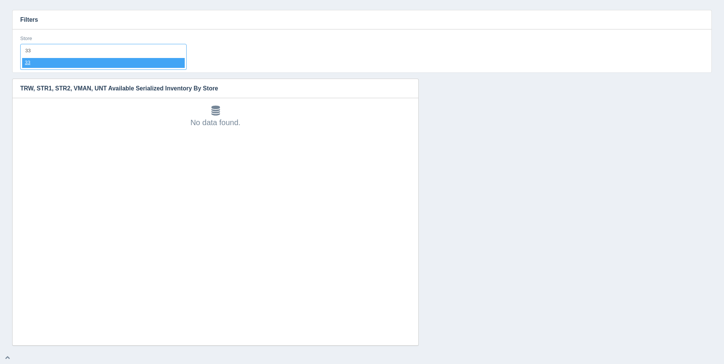
select select "33"
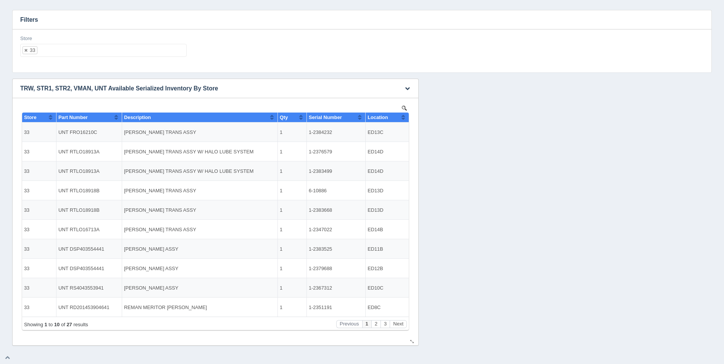
click at [405, 119] on button "Sort column ascending" at bounding box center [403, 117] width 5 height 9
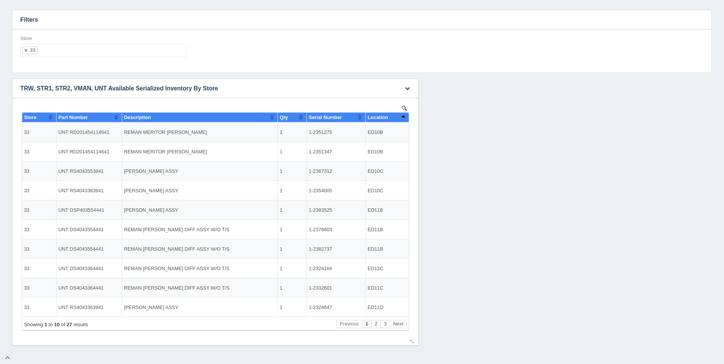
click at [405, 119] on button "Sort column descending" at bounding box center [403, 117] width 5 height 9
click at [104, 52] on ul "33" at bounding box center [103, 50] width 166 height 13
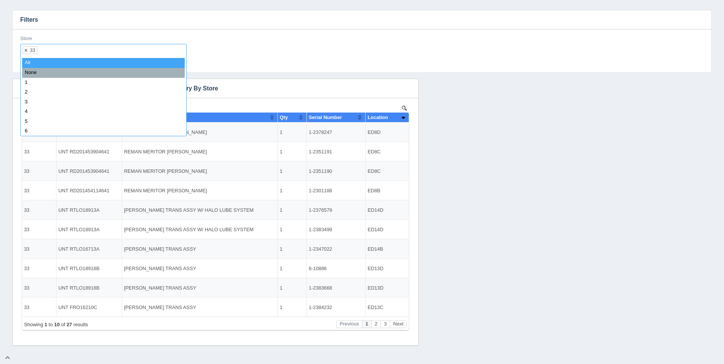
select select
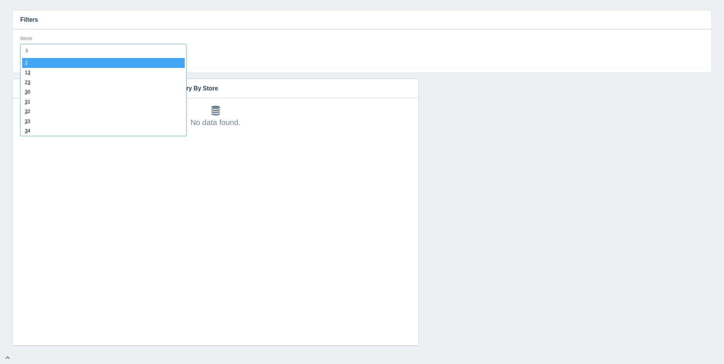
type input "34"
select select "34"
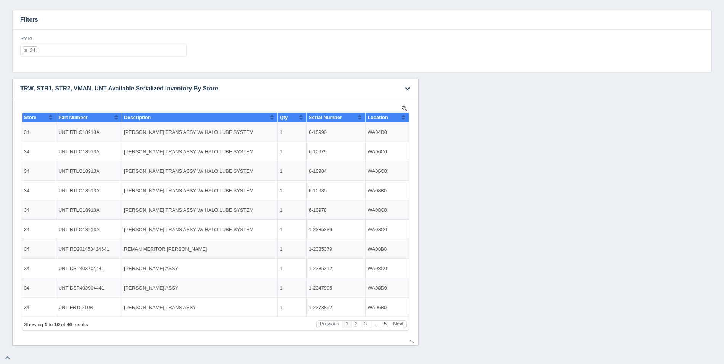
click at [402, 115] on button "Sort column ascending" at bounding box center [403, 117] width 5 height 9
click at [403, 116] on button "Sort column descending" at bounding box center [403, 117] width 5 height 9
click at [98, 44] on div "Store 34 All None 1 2 3 4 5 6 7 8 9 10 11 12 13 14 15 16 17 18 19 20 21 22 23 2…" at bounding box center [103, 46] width 166 height 22
click at [101, 47] on ul "34" at bounding box center [103, 50] width 166 height 13
select select
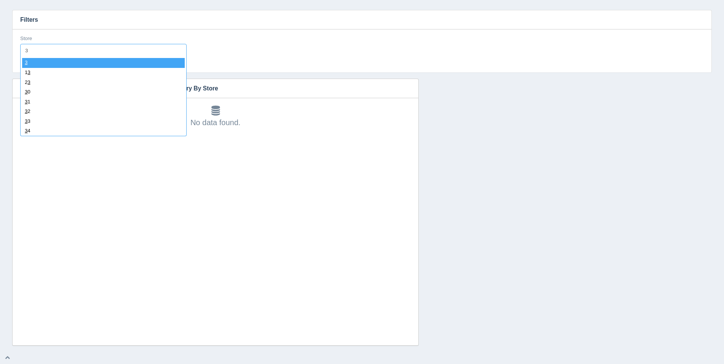
type input "35"
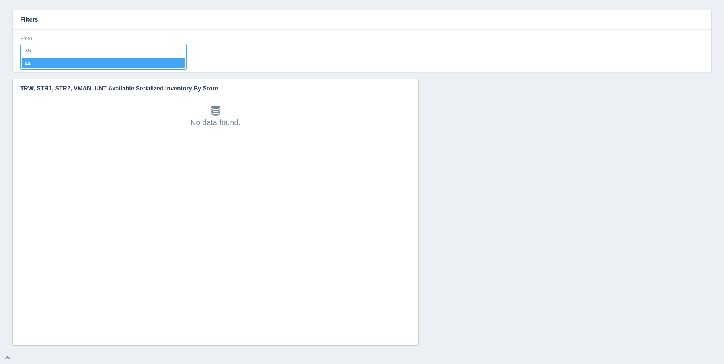
select select "35"
select select
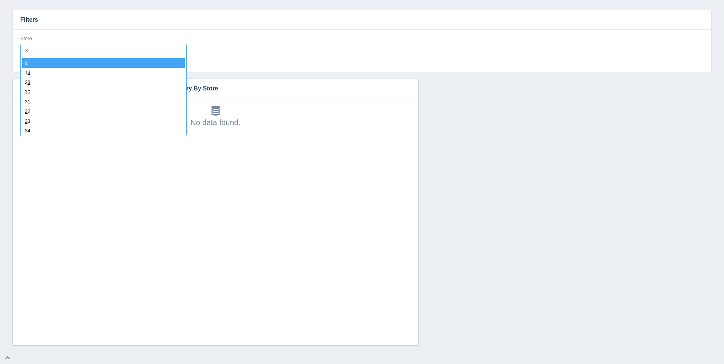
type input "36"
select select "36"
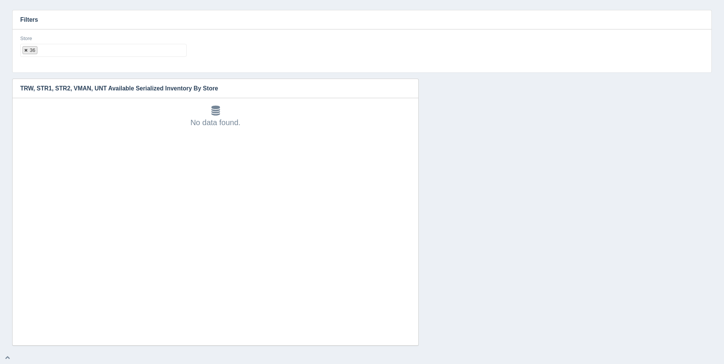
select select
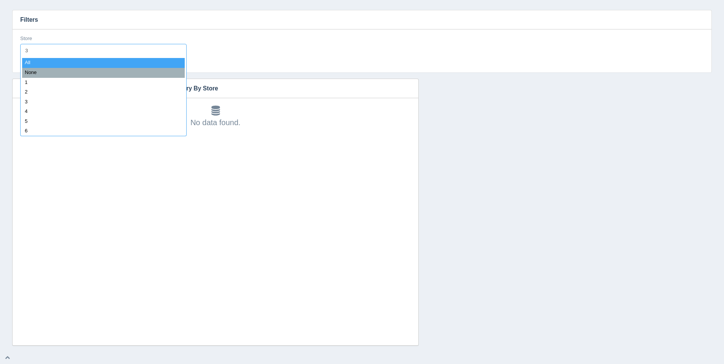
type input "37"
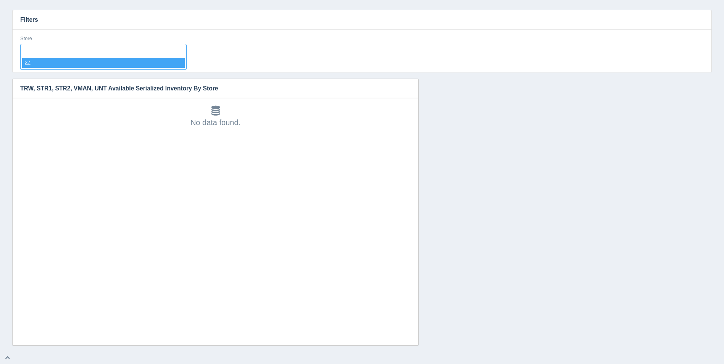
select select "37"
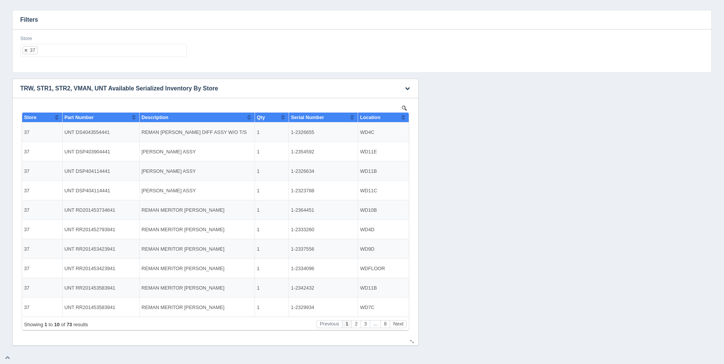
click at [404, 118] on button "Sort column ascending" at bounding box center [403, 117] width 5 height 9
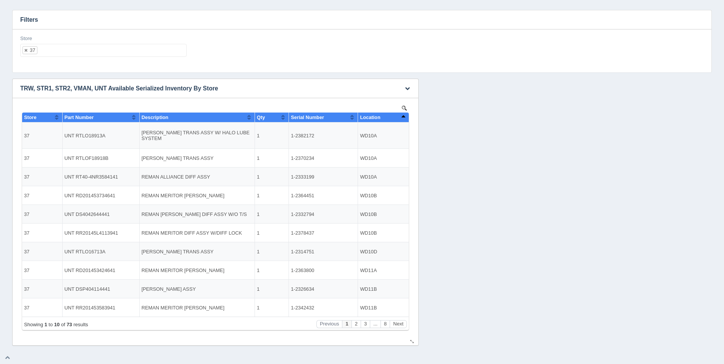
click at [404, 118] on button "Sort column descending" at bounding box center [403, 117] width 5 height 9
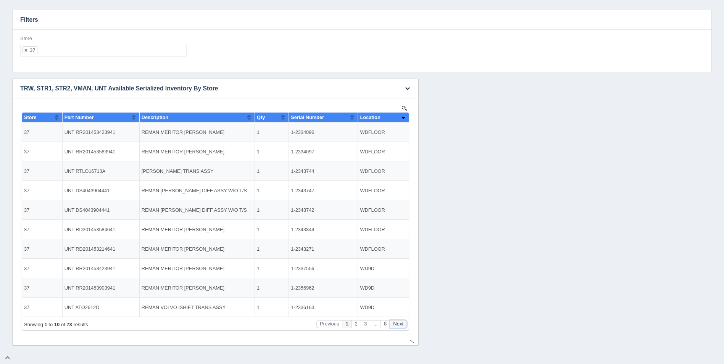
click at [398, 325] on button "Next" at bounding box center [398, 324] width 17 height 8
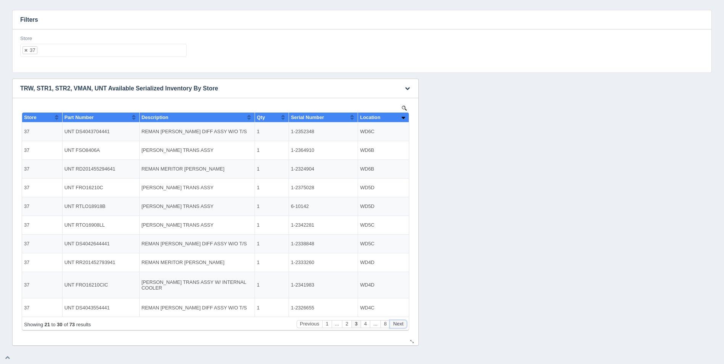
click at [398, 325] on button "Next" at bounding box center [398, 324] width 17 height 8
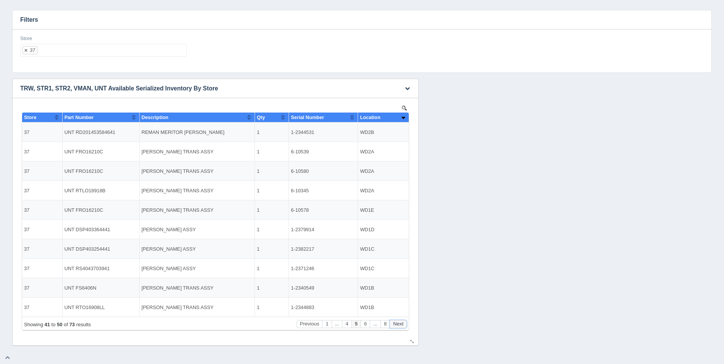
click at [398, 325] on button "Next" at bounding box center [398, 324] width 17 height 8
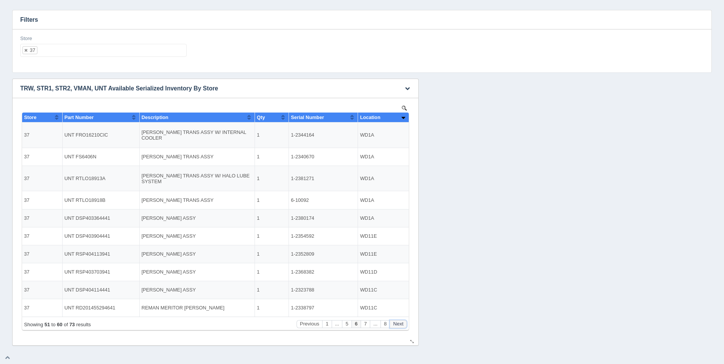
click at [398, 325] on button "Next" at bounding box center [398, 324] width 17 height 8
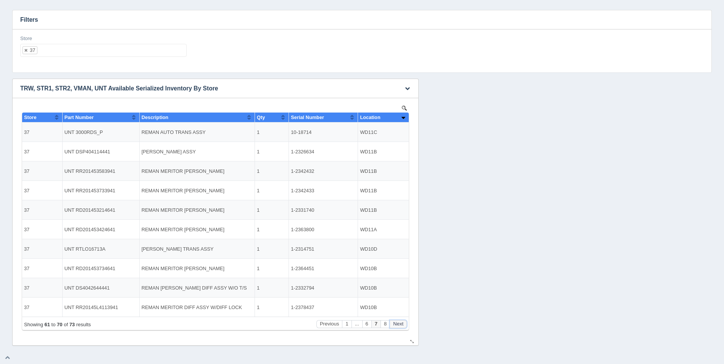
click at [398, 325] on button "Next" at bounding box center [398, 324] width 17 height 8
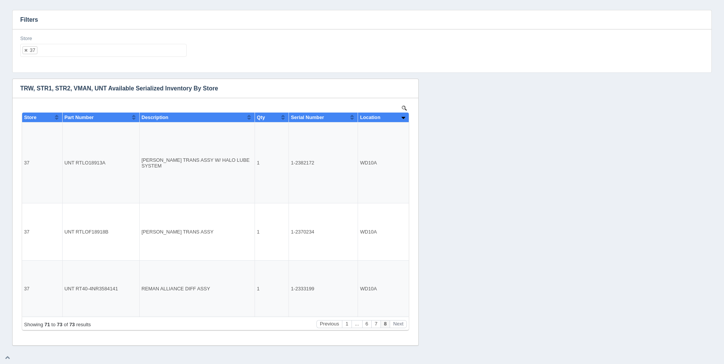
click at [114, 53] on ul "37" at bounding box center [103, 50] width 166 height 13
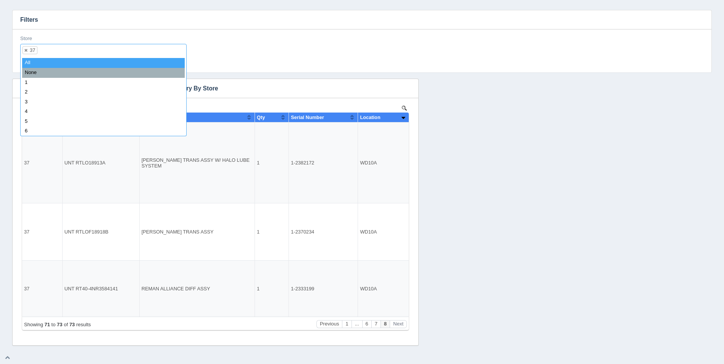
select select
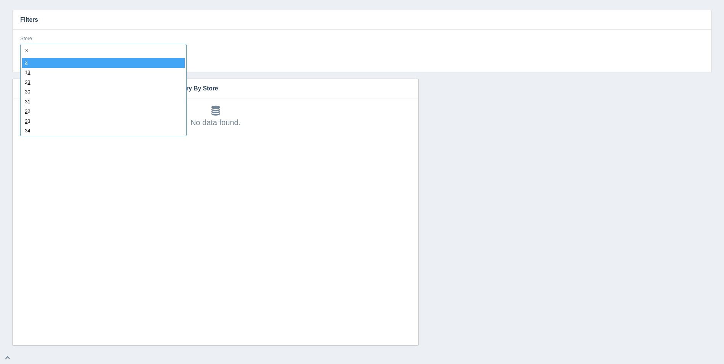
type input "38"
select select "38"
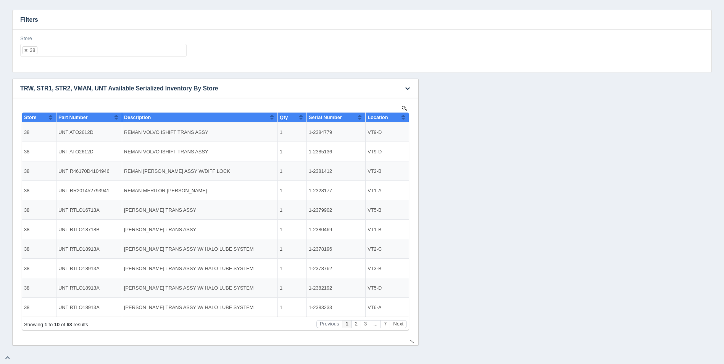
click at [404, 119] on button "Sort column ascending" at bounding box center [403, 117] width 5 height 9
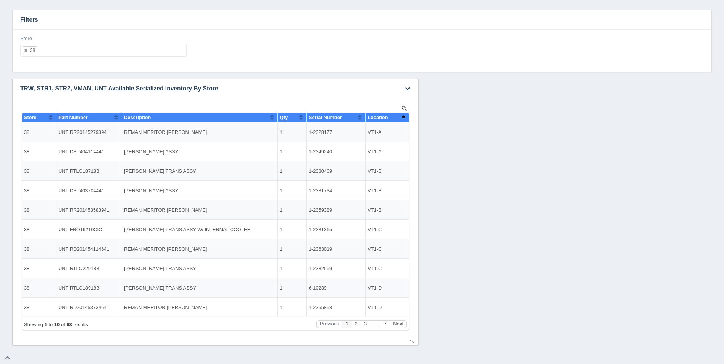
click at [404, 119] on button "Sort column descending" at bounding box center [403, 117] width 5 height 9
click at [398, 327] on button "Next" at bounding box center [398, 324] width 17 height 8
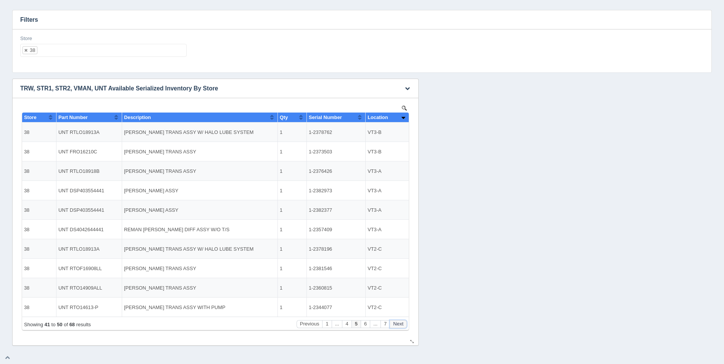
click at [398, 327] on button "Next" at bounding box center [398, 324] width 17 height 8
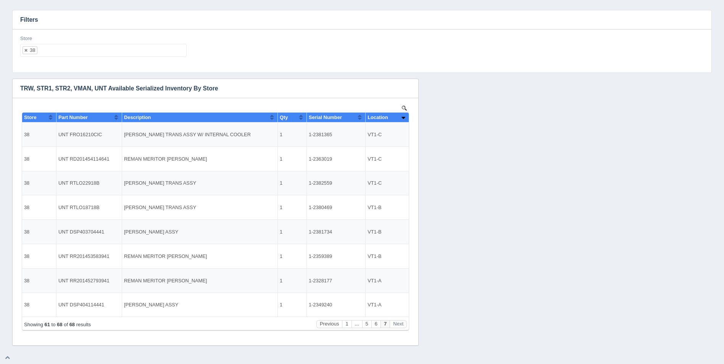
drag, startPoint x: 36, startPoint y: 45, endPoint x: 45, endPoint y: 48, distance: 9.4
click at [39, 47] on ul "38" at bounding box center [103, 50] width 166 height 13
click at [45, 49] on input "text" at bounding box center [43, 50] width 13 height 12
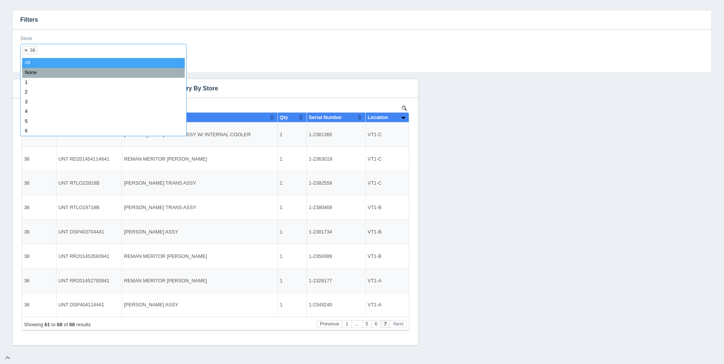
select select
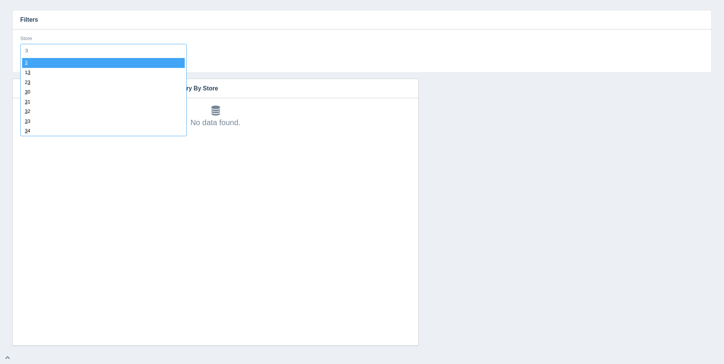
type input "39"
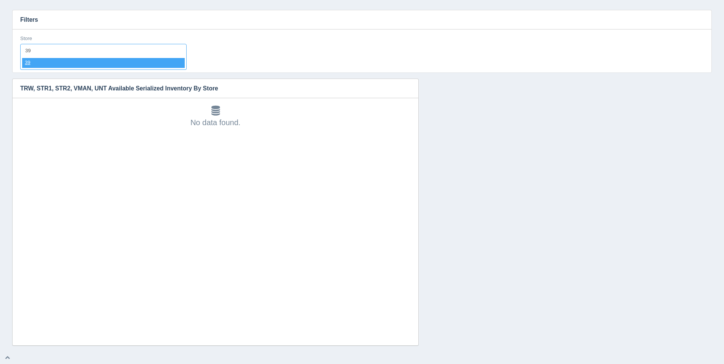
select select "39"
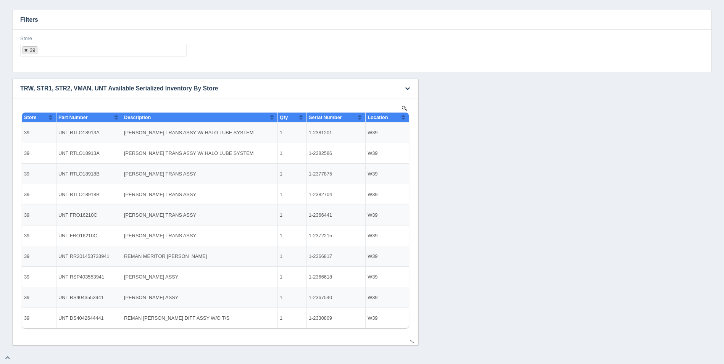
select select
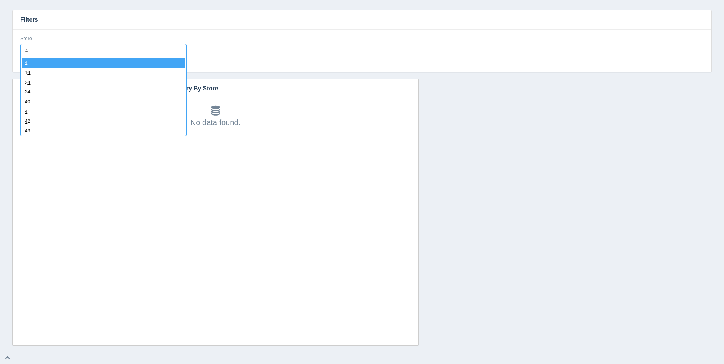
type input "40"
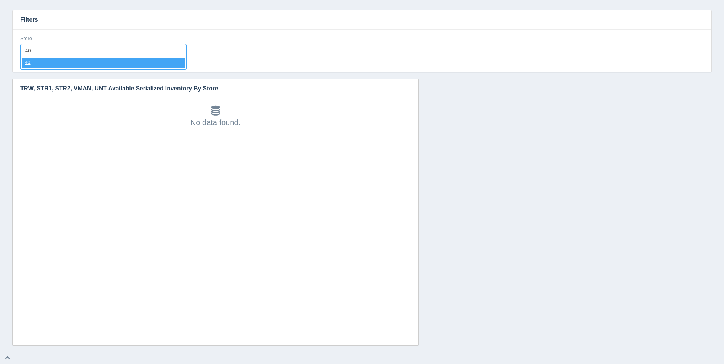
select select "40"
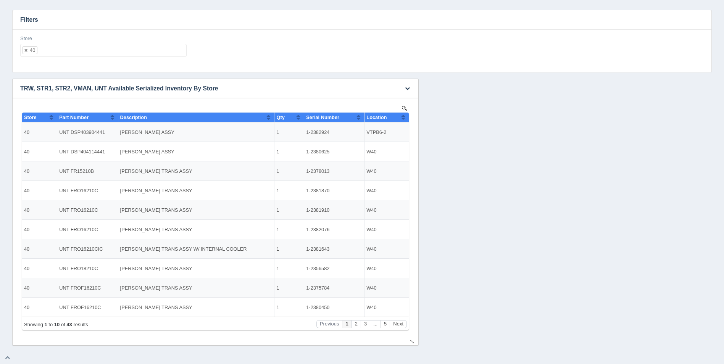
click at [404, 118] on button "Sort column ascending" at bounding box center [403, 117] width 5 height 9
click at [404, 118] on button "Sort column descending" at bounding box center [403, 117] width 5 height 9
click at [55, 48] on ul "40" at bounding box center [103, 50] width 166 height 13
select select
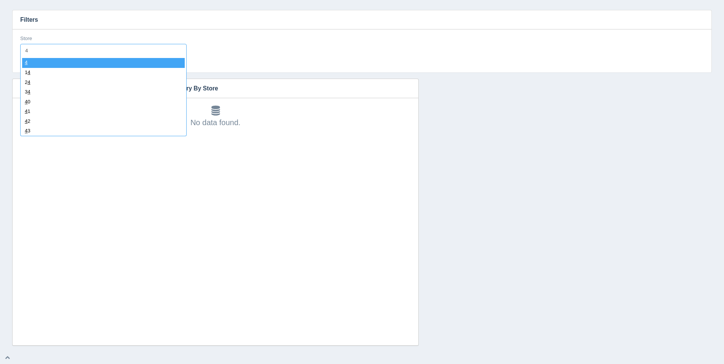
type input "41"
select select "41"
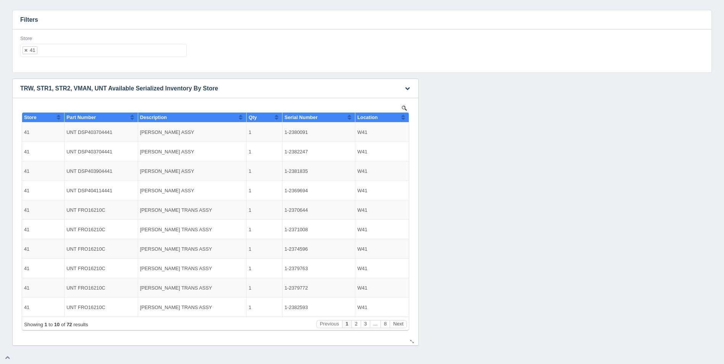
click at [405, 117] on button "Sort column ascending" at bounding box center [403, 117] width 5 height 9
click at [405, 117] on button "Sort column descending" at bounding box center [403, 117] width 5 height 9
click at [147, 50] on ul "41" at bounding box center [103, 50] width 166 height 13
select select
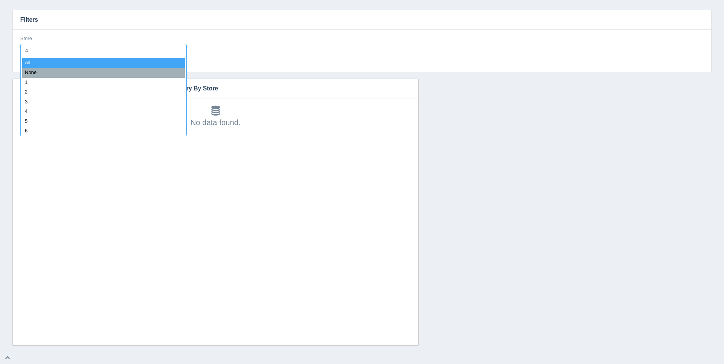
type input "42"
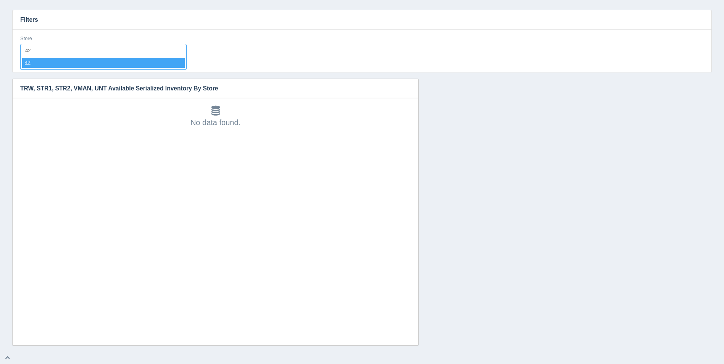
select select "42"
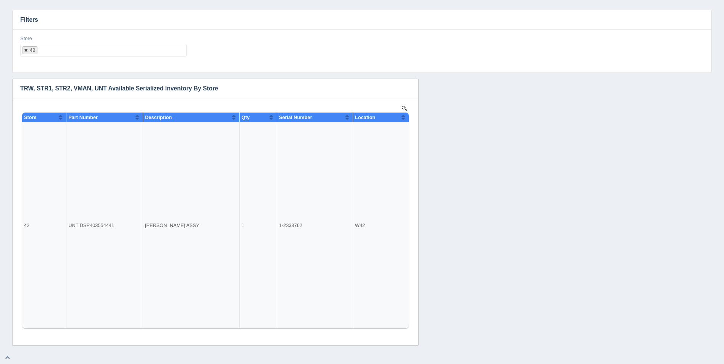
select select
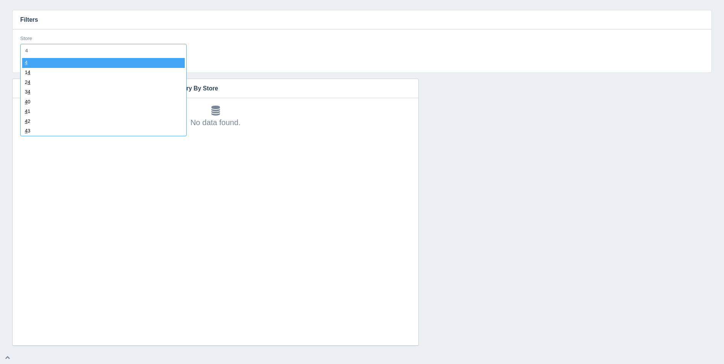
type input "43"
select select "43"
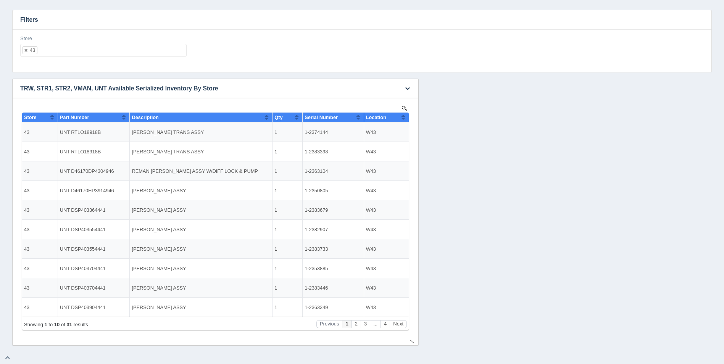
click at [405, 117] on button "Sort column ascending" at bounding box center [403, 117] width 5 height 9
click at [405, 117] on button "Sort column descending" at bounding box center [403, 117] width 5 height 9
click at [118, 53] on ul "43" at bounding box center [103, 50] width 166 height 13
select select
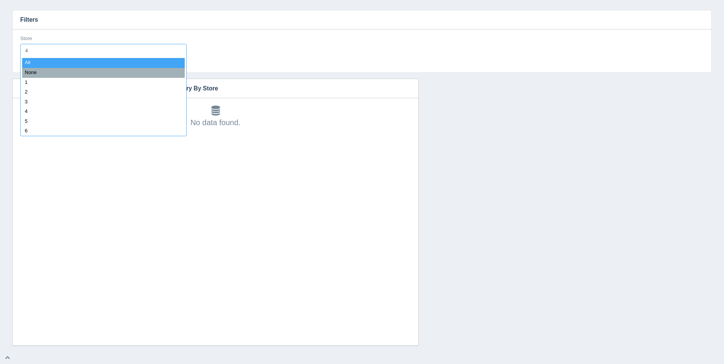
type input "44"
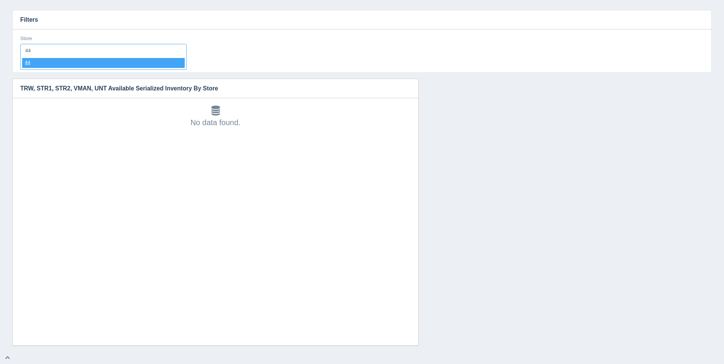
select select "44"
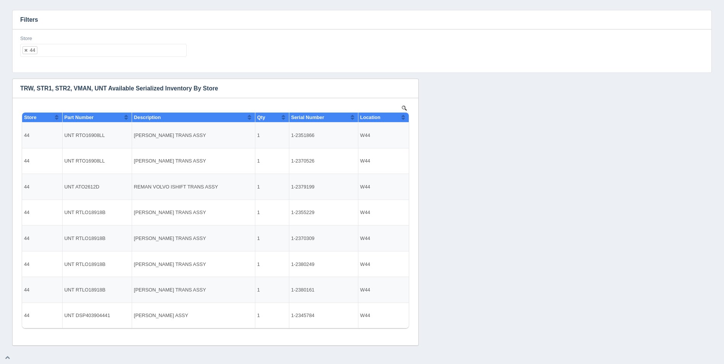
select select
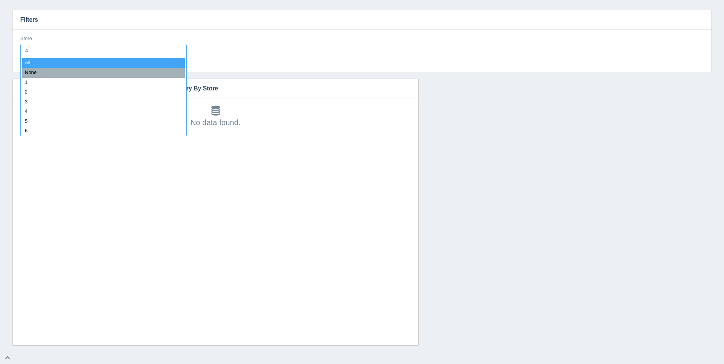
type input "45"
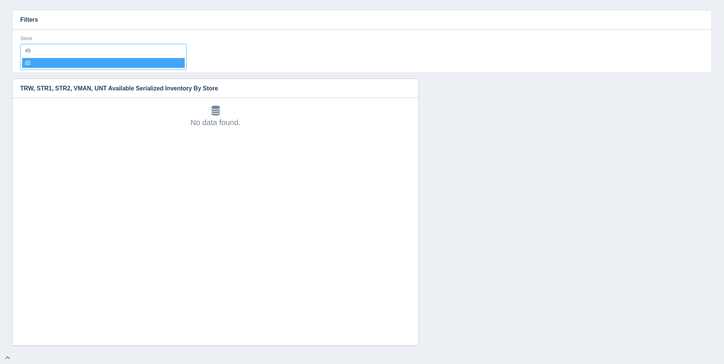
select select "45"
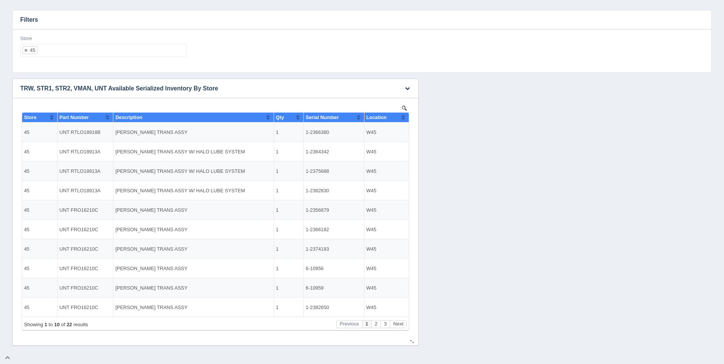
click at [402, 121] on button "Sort column ascending" at bounding box center [403, 117] width 5 height 9
click at [403, 120] on button "Sort column descending" at bounding box center [403, 117] width 5 height 9
click at [131, 52] on ul "45" at bounding box center [103, 50] width 166 height 13
select select
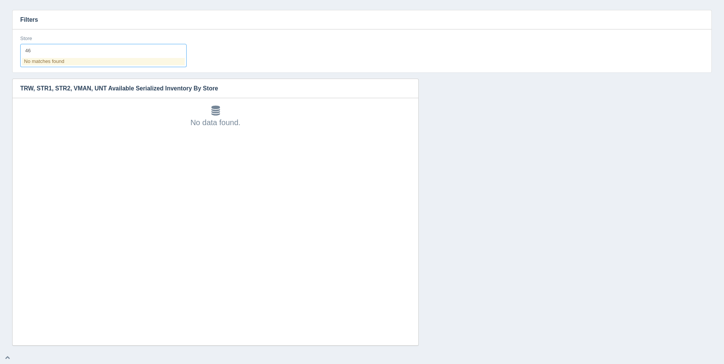
type input "4"
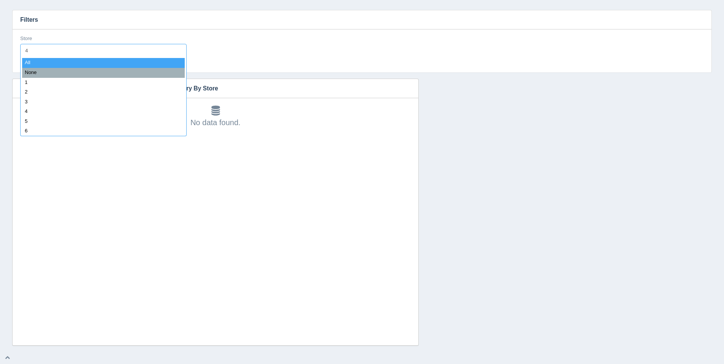
type input "47"
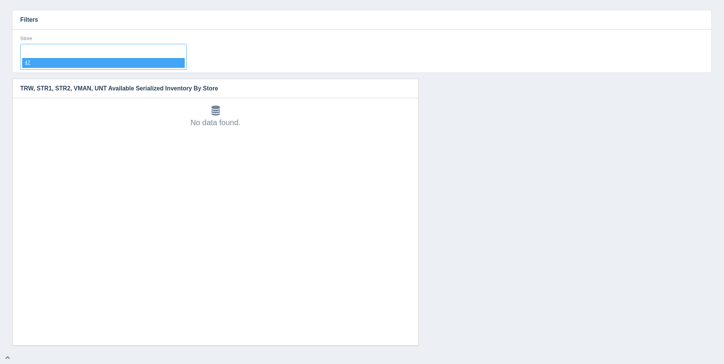
select select "47"
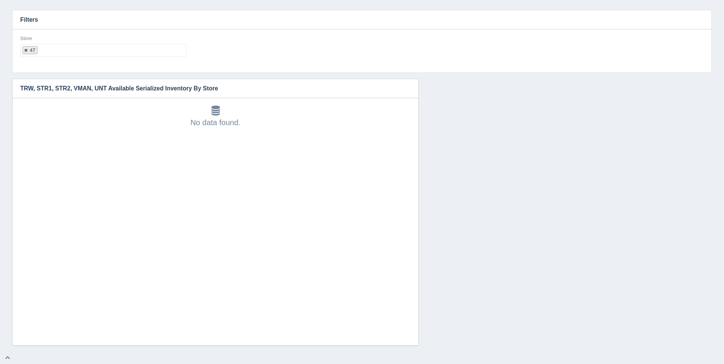
select select
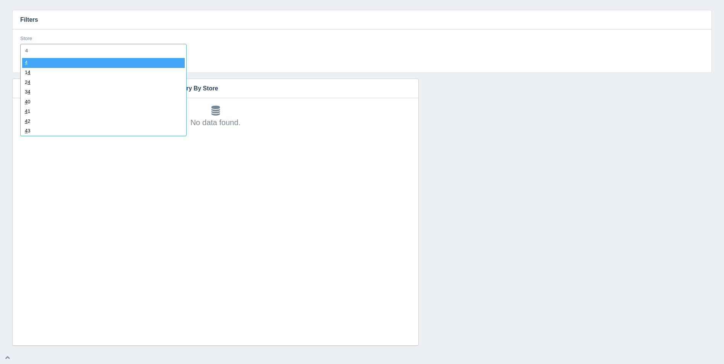
type input "48"
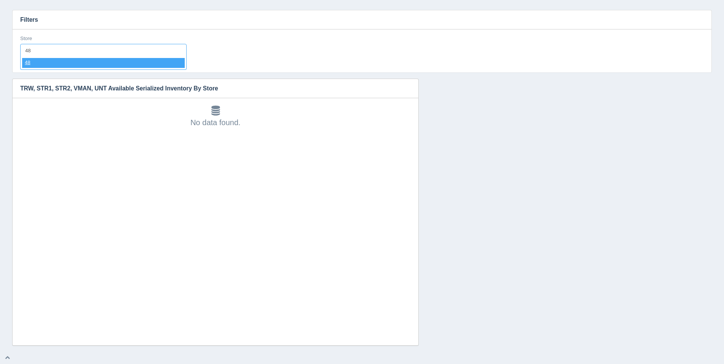
select select "48"
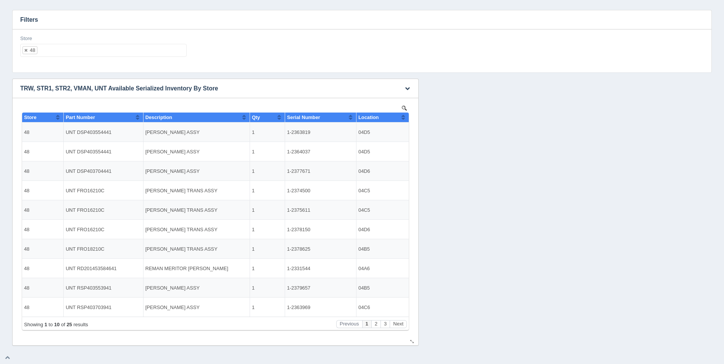
click at [404, 117] on button "Sort column ascending" at bounding box center [403, 117] width 5 height 9
click at [404, 117] on button "Sort column descending" at bounding box center [403, 117] width 5 height 9
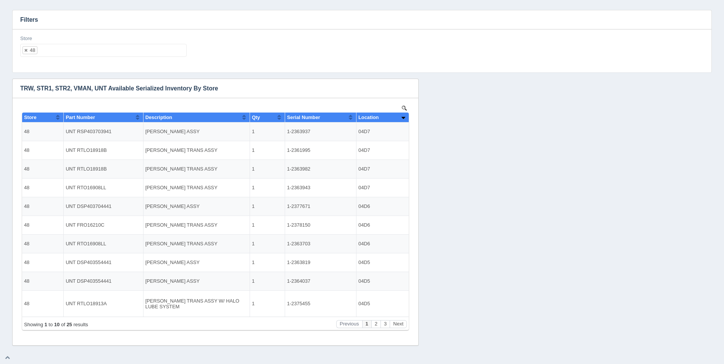
click at [102, 47] on ul "48" at bounding box center [103, 50] width 166 height 13
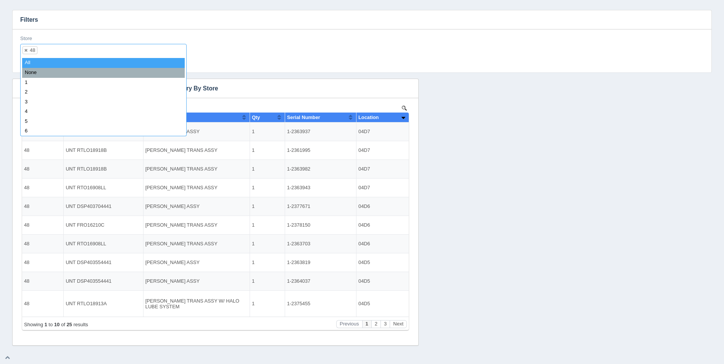
select select
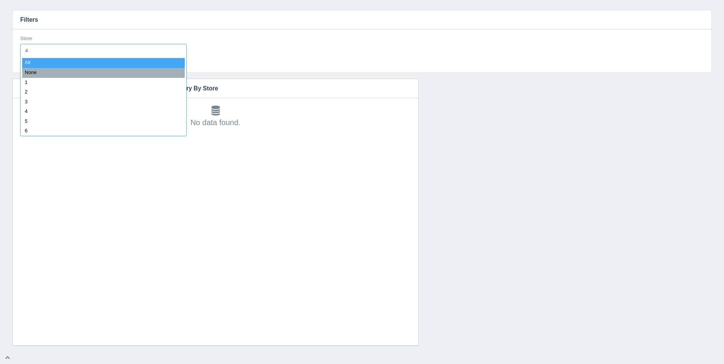
type input "49"
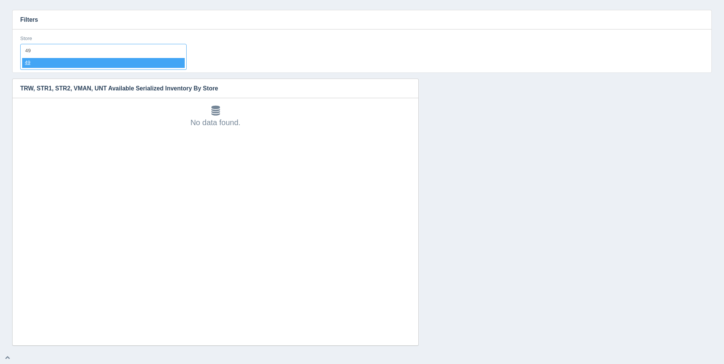
select select "49"
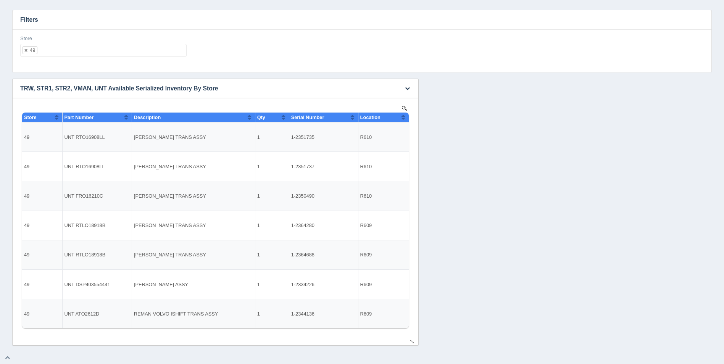
select select
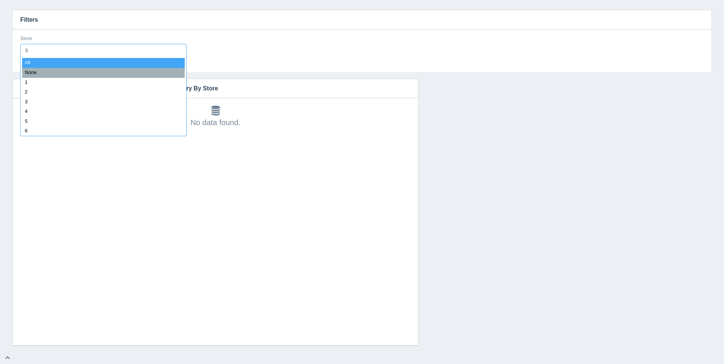
type input "50"
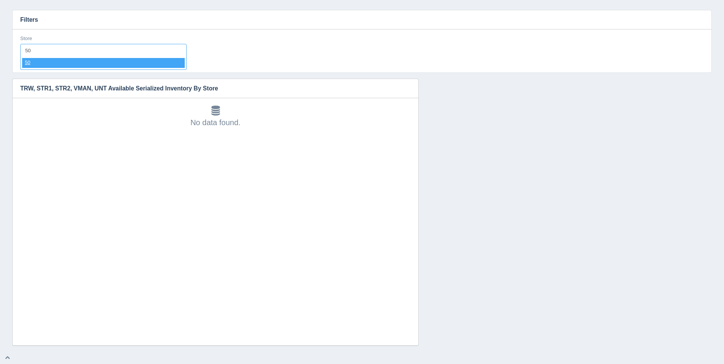
select select "50"
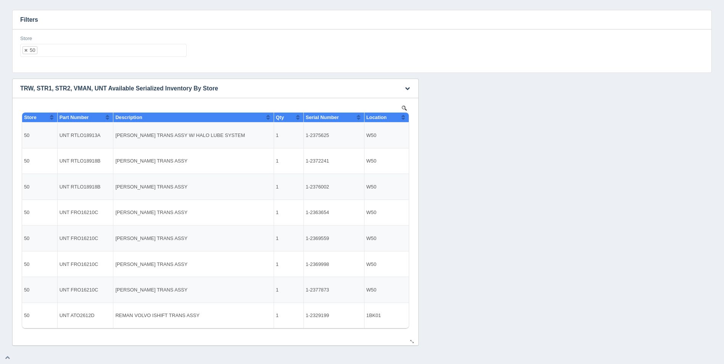
select select
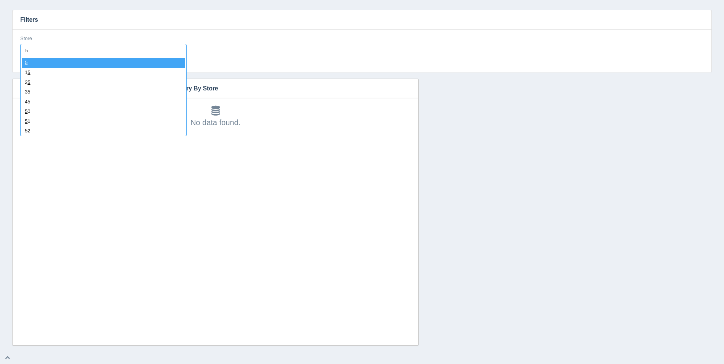
type input "51"
select select "51"
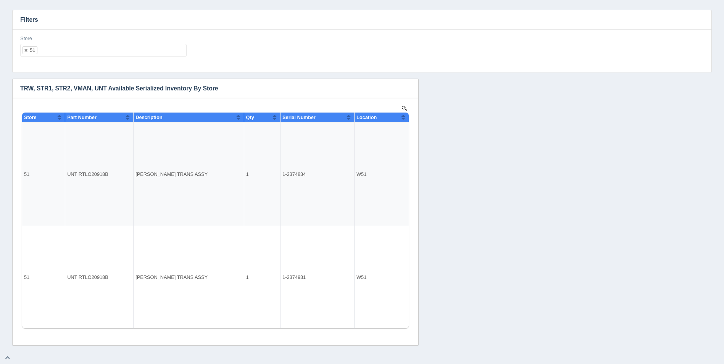
select select
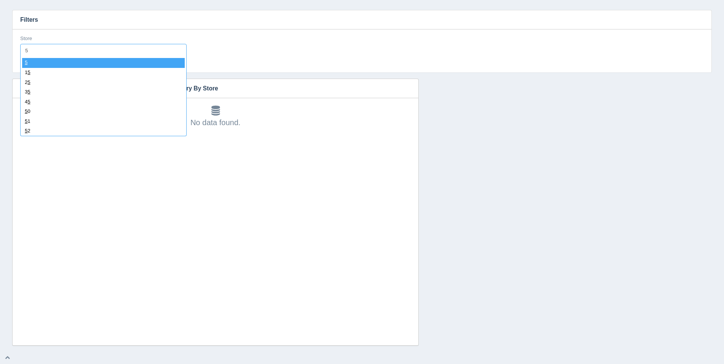
type input "52"
select select "52"
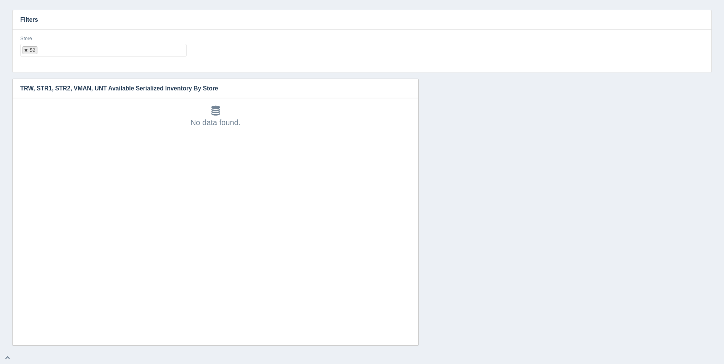
select select
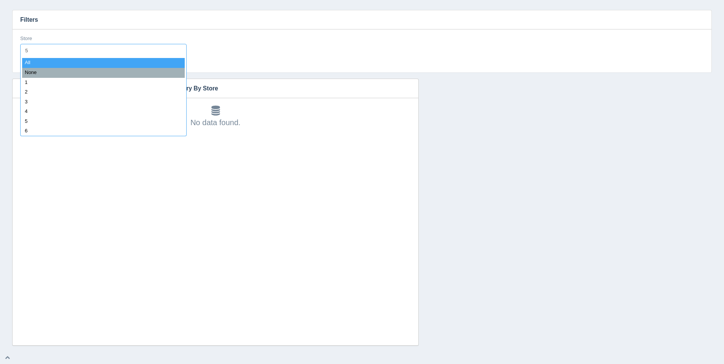
type input "53"
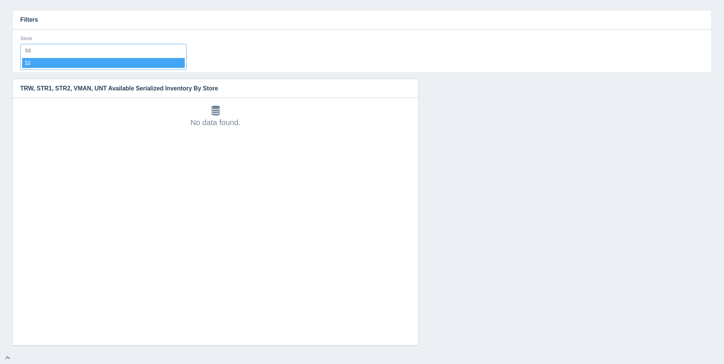
select select "53"
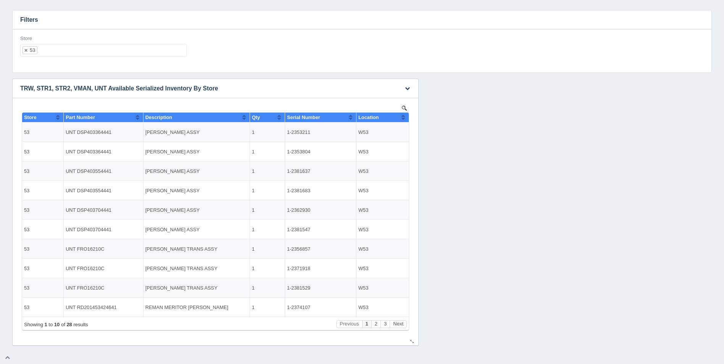
click at [402, 116] on button "Sort column ascending" at bounding box center [403, 117] width 5 height 9
click at [402, 116] on button "Sort column descending" at bounding box center [403, 117] width 5 height 9
click at [405, 119] on button "Sort column ascending" at bounding box center [403, 117] width 5 height 9
click at [71, 44] on ul "53" at bounding box center [103, 50] width 166 height 13
select select
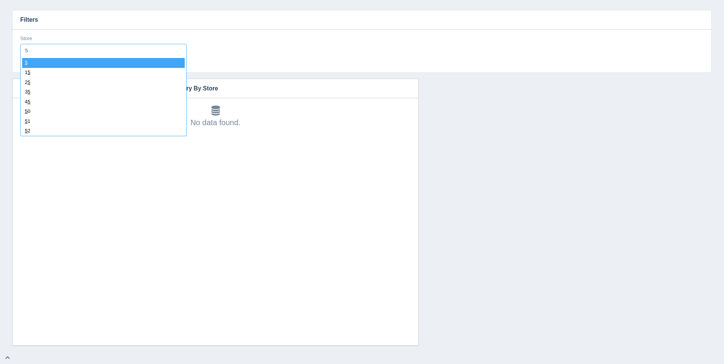
type input "54"
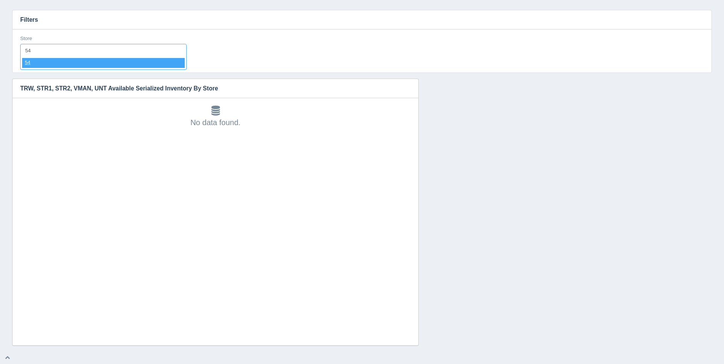
select select "54"
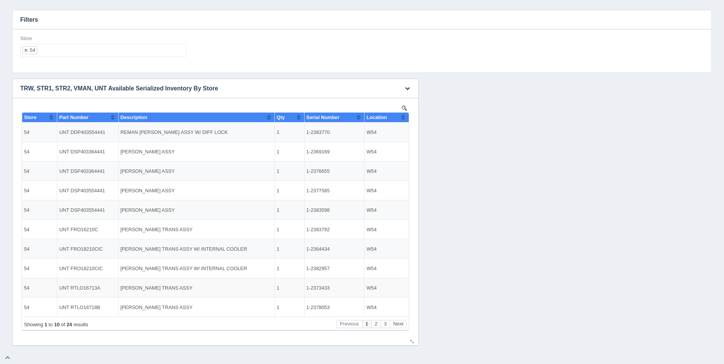
click at [404, 118] on button "Sort column ascending" at bounding box center [403, 117] width 5 height 9
click at [404, 118] on button "Sort column descending" at bounding box center [403, 117] width 5 height 9
click at [118, 46] on ul "54" at bounding box center [103, 50] width 166 height 13
select select
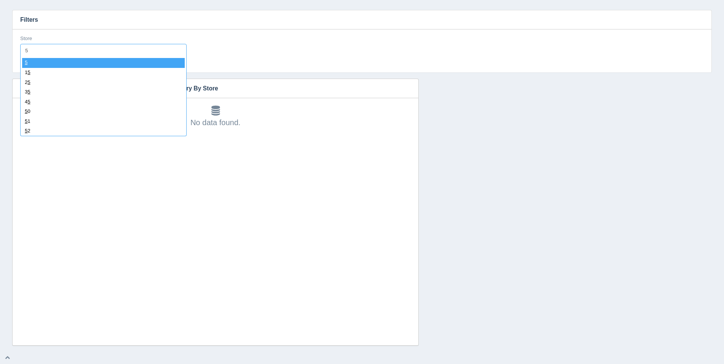
type input "55"
select select "55"
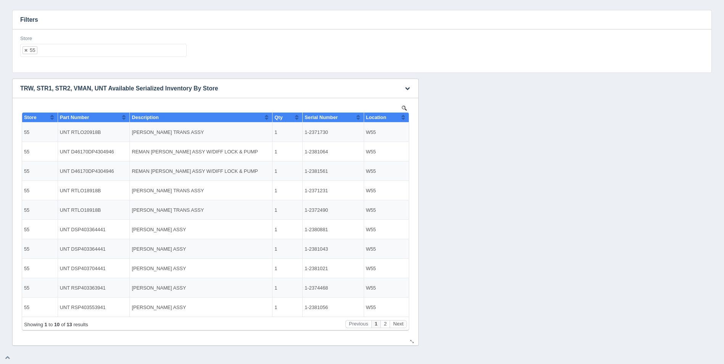
click at [404, 118] on button "Sort column ascending" at bounding box center [403, 117] width 5 height 9
click at [404, 118] on button "Sort column descending" at bounding box center [403, 117] width 5 height 9
click at [147, 51] on ul "55" at bounding box center [103, 50] width 166 height 13
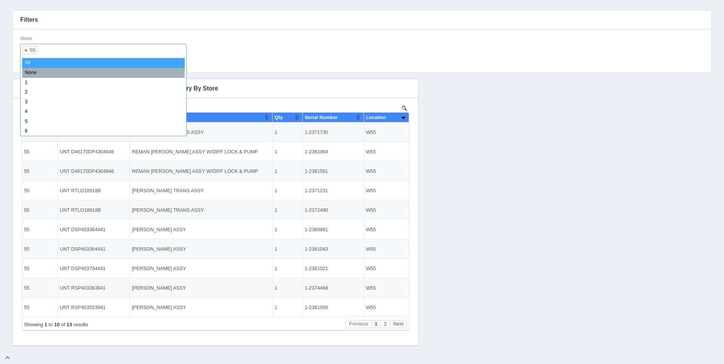
select select
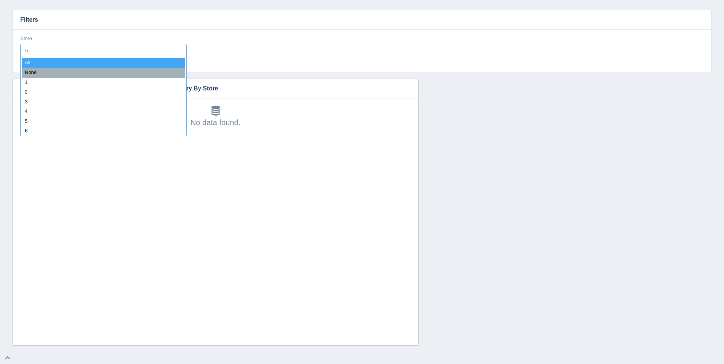
type input "56"
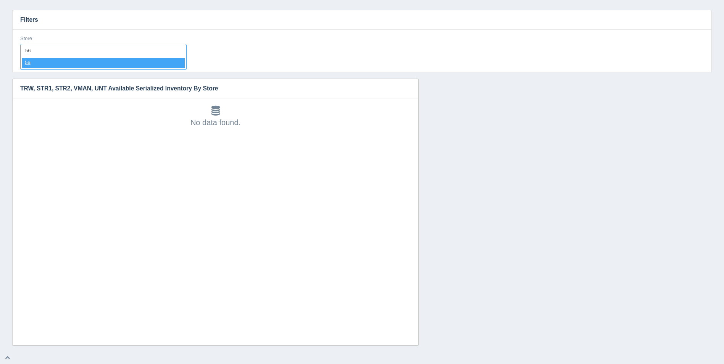
select select "56"
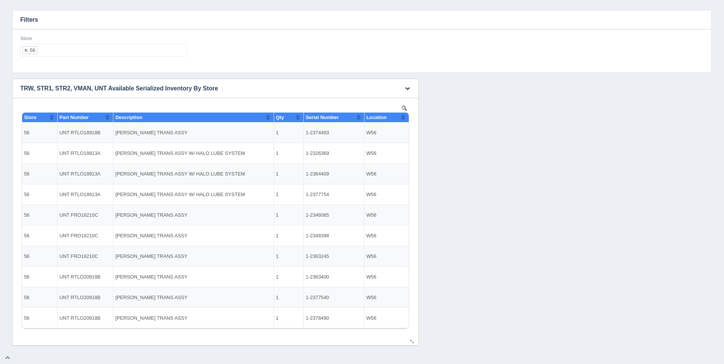
click at [404, 116] on button "Sort column ascending" at bounding box center [403, 117] width 5 height 9
drag, startPoint x: 404, startPoint y: 116, endPoint x: 394, endPoint y: 114, distance: 10.9
click at [404, 116] on button "Sort column descending" at bounding box center [403, 117] width 5 height 9
click at [129, 47] on ul "56" at bounding box center [103, 50] width 166 height 13
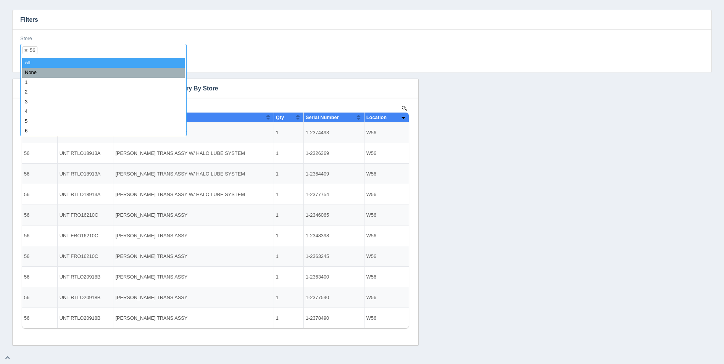
select select
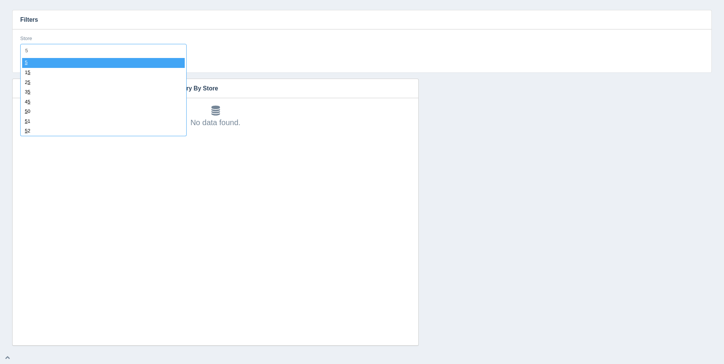
type input "57"
select select "57"
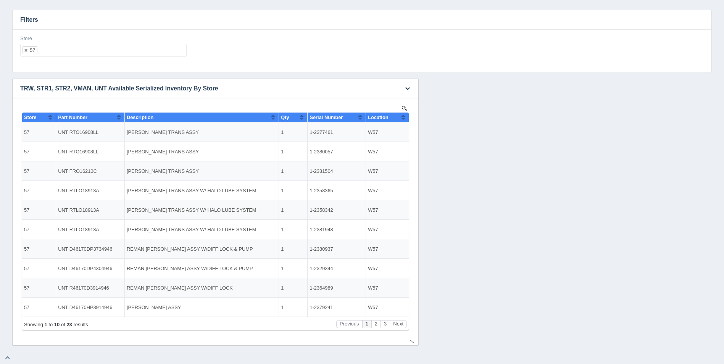
click at [388, 117] on span "Location" at bounding box center [378, 118] width 20 height 6
click at [403, 117] on button "Sort column descending" at bounding box center [403, 117] width 5 height 9
click at [120, 53] on ul "57" at bounding box center [103, 50] width 166 height 13
select select
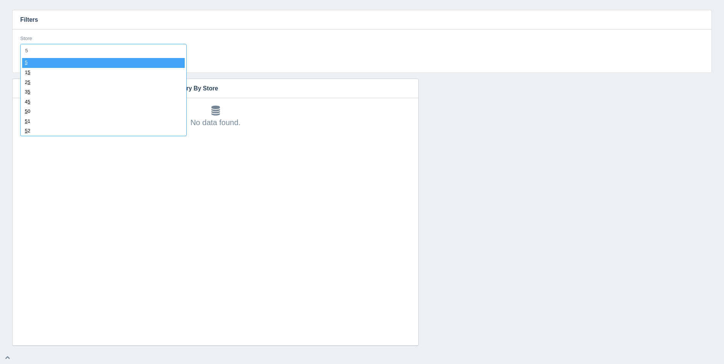
type input "58"
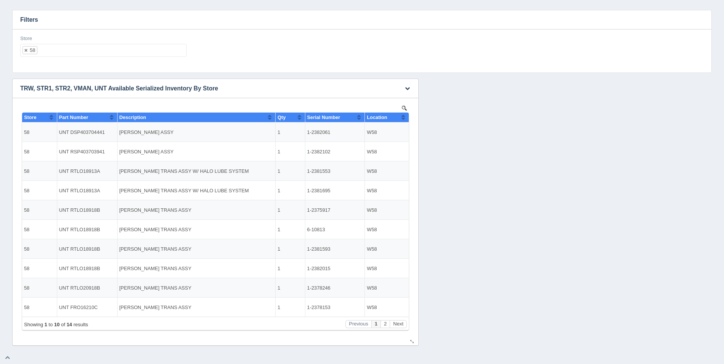
click at [405, 117] on button "Sort column ascending" at bounding box center [403, 117] width 5 height 9
click at [404, 118] on button "Sort column descending" at bounding box center [403, 117] width 5 height 9
click at [124, 54] on ul "58" at bounding box center [103, 50] width 166 height 13
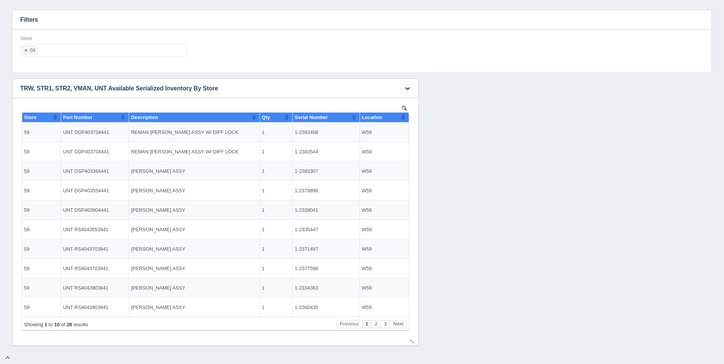
click at [400, 117] on div "Location" at bounding box center [381, 118] width 39 height 6
click at [138, 55] on ul "59" at bounding box center [103, 50] width 166 height 13
click at [403, 116] on button "Sort column ascending" at bounding box center [403, 117] width 5 height 9
drag, startPoint x: 404, startPoint y: 116, endPoint x: 386, endPoint y: 116, distance: 17.9
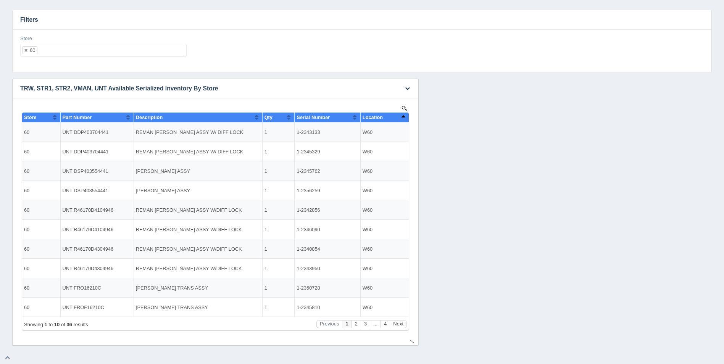
click at [404, 116] on button "Sort column descending" at bounding box center [403, 117] width 5 height 9
click at [131, 46] on ul "60" at bounding box center [103, 50] width 166 height 13
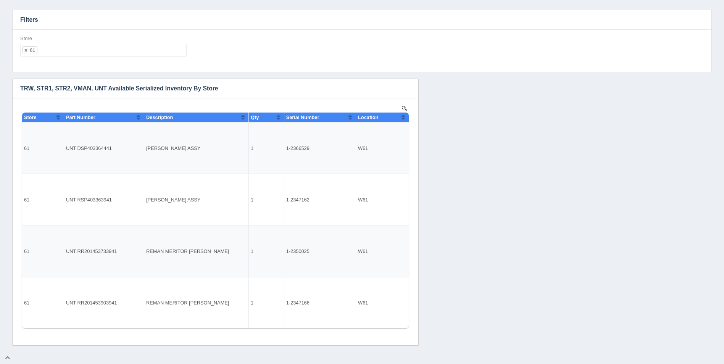
click at [473, 231] on div "Download CSV View all results TRW, STR1, STR2, VMAN, UNT Available Serialized I…" at bounding box center [362, 212] width 704 height 267
click at [110, 51] on ul "61" at bounding box center [103, 50] width 166 height 13
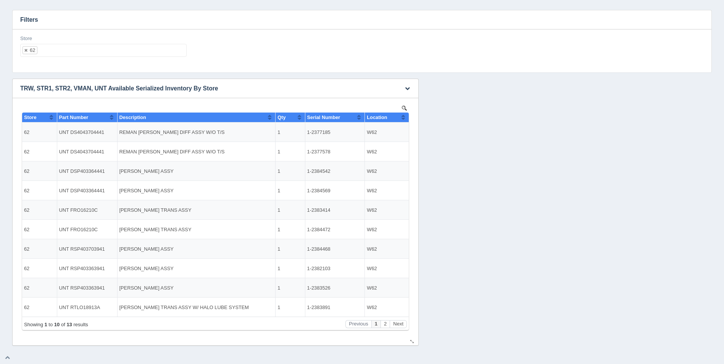
click at [405, 115] on button "Sort column ascending" at bounding box center [403, 117] width 5 height 9
click at [405, 116] on button "Sort column descending" at bounding box center [403, 117] width 5 height 9
click at [138, 57] on ul "62" at bounding box center [103, 50] width 166 height 13
click at [401, 117] on button "Sort column ascending" at bounding box center [403, 117] width 5 height 9
drag, startPoint x: 403, startPoint y: 117, endPoint x: 318, endPoint y: 114, distance: 84.8
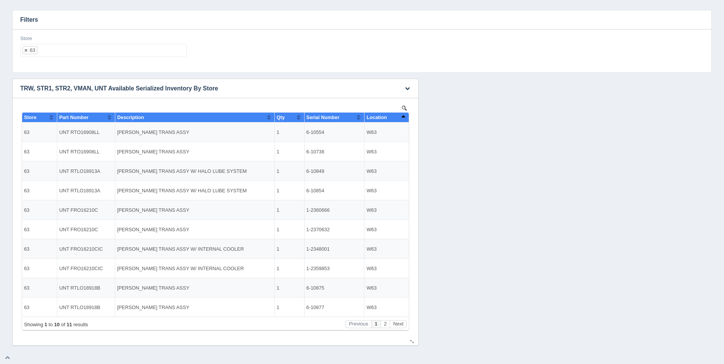
click at [402, 117] on button "Sort column descending" at bounding box center [403, 117] width 5 height 9
click at [131, 52] on ul "63" at bounding box center [103, 50] width 166 height 13
click at [404, 117] on button "Sort column ascending" at bounding box center [403, 117] width 5 height 9
click at [404, 117] on button "Sort column descending" at bounding box center [403, 117] width 5 height 9
click at [116, 53] on ul "64" at bounding box center [103, 50] width 166 height 13
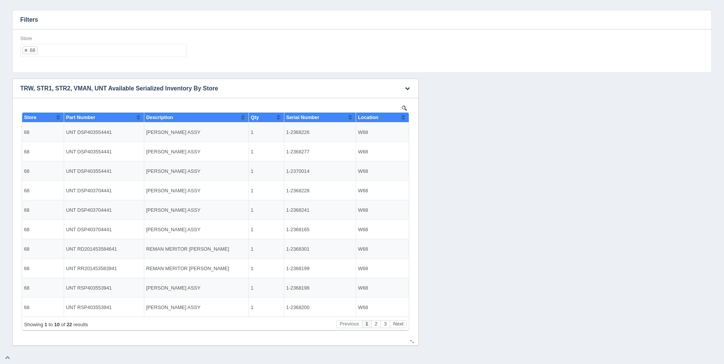
click at [402, 116] on button "Sort column ascending" at bounding box center [403, 117] width 5 height 9
click at [402, 116] on button "Sort column descending" at bounding box center [403, 117] width 5 height 9
click at [107, 51] on ul "68" at bounding box center [103, 50] width 166 height 13
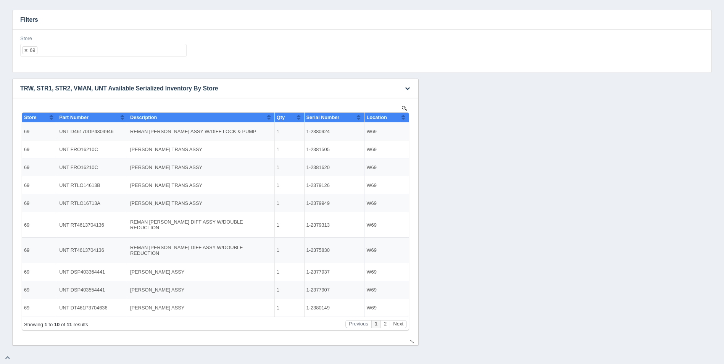
click at [404, 118] on button "Sort column ascending" at bounding box center [403, 117] width 5 height 9
click at [404, 118] on button "Sort column descending" at bounding box center [403, 117] width 5 height 9
click at [124, 53] on ul "69" at bounding box center [103, 50] width 166 height 13
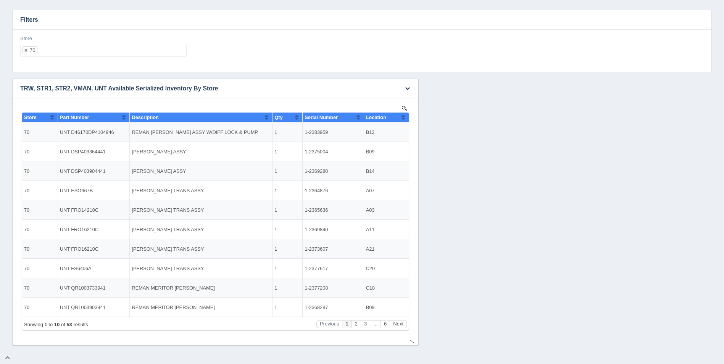
click at [405, 119] on button "Sort column ascending" at bounding box center [403, 117] width 5 height 9
click at [405, 119] on button "Sort column descending" at bounding box center [403, 117] width 5 height 9
click at [76, 48] on ul "70" at bounding box center [103, 50] width 166 height 13
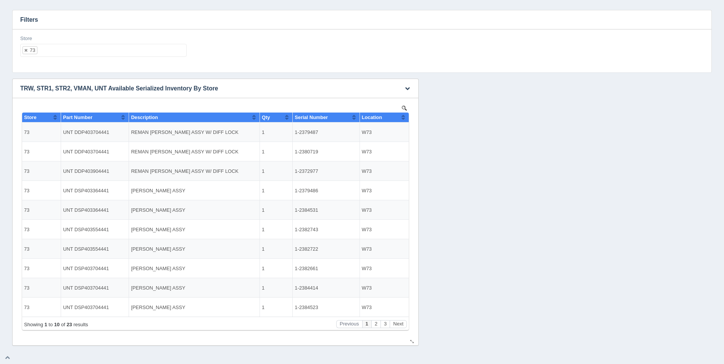
click at [405, 118] on button "Sort column ascending" at bounding box center [403, 117] width 5 height 9
drag, startPoint x: 405, startPoint y: 118, endPoint x: 362, endPoint y: 211, distance: 101.8
click at [405, 118] on button "Sort column descending" at bounding box center [403, 117] width 5 height 9
click at [92, 56] on ul "73" at bounding box center [103, 50] width 166 height 13
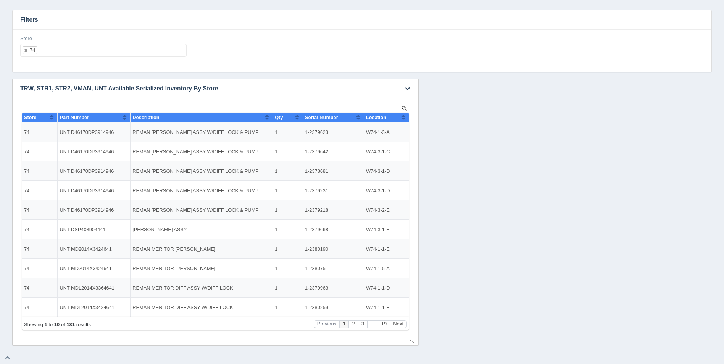
click at [400, 115] on div "Location" at bounding box center [383, 118] width 35 height 6
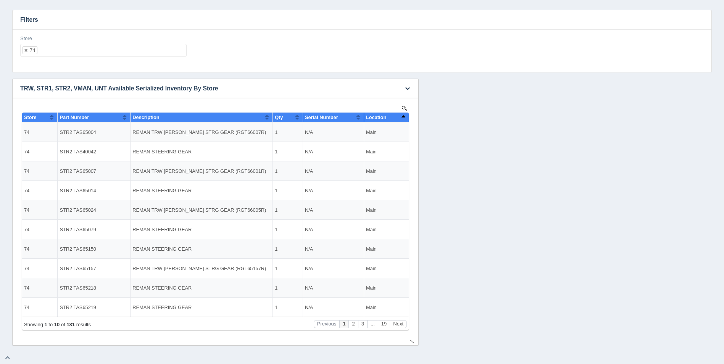
click at [401, 116] on button "Sort column descending" at bounding box center [403, 117] width 5 height 9
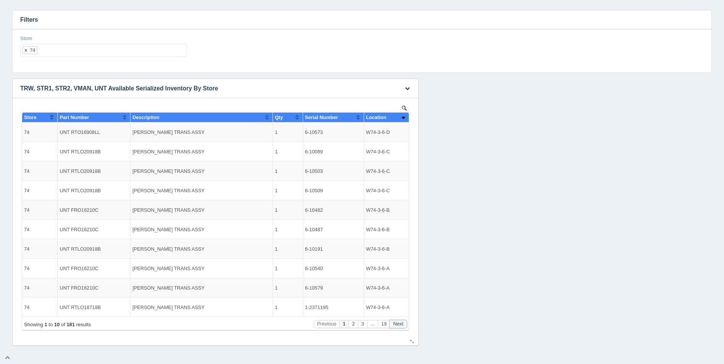
click at [399, 325] on button "Next" at bounding box center [398, 324] width 17 height 8
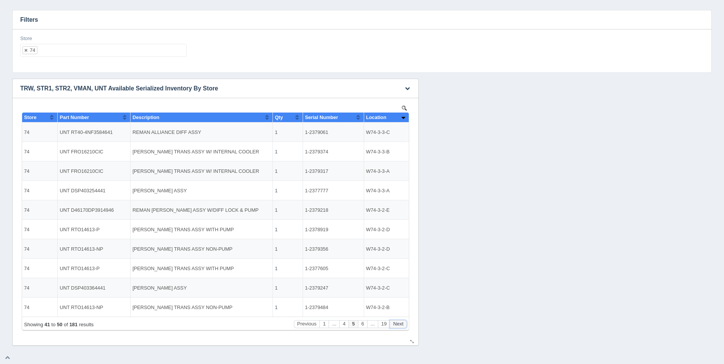
click at [399, 325] on button "Next" at bounding box center [398, 324] width 17 height 8
click at [399, 324] on button "Next" at bounding box center [398, 324] width 17 height 8
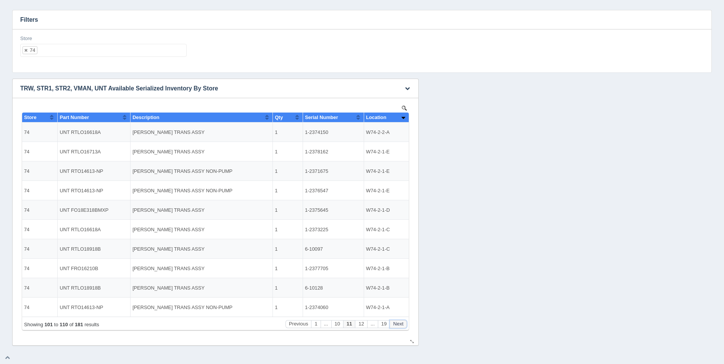
click at [399, 324] on button "Next" at bounding box center [398, 324] width 17 height 8
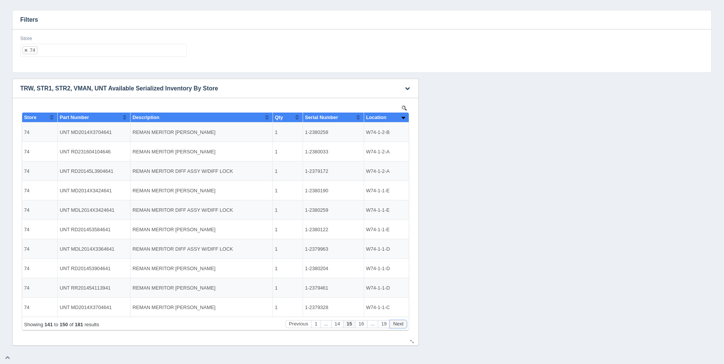
click at [399, 324] on button "Next" at bounding box center [398, 324] width 17 height 8
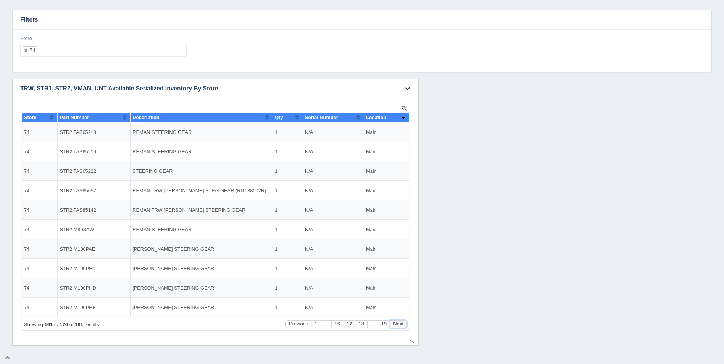
click at [399, 324] on button "Next" at bounding box center [398, 324] width 17 height 8
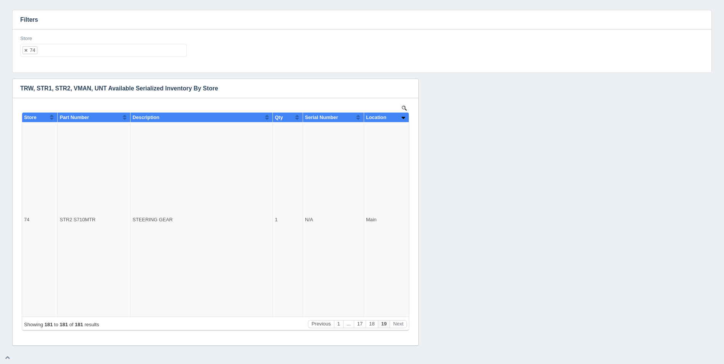
click at [129, 47] on ul "74" at bounding box center [103, 50] width 166 height 13
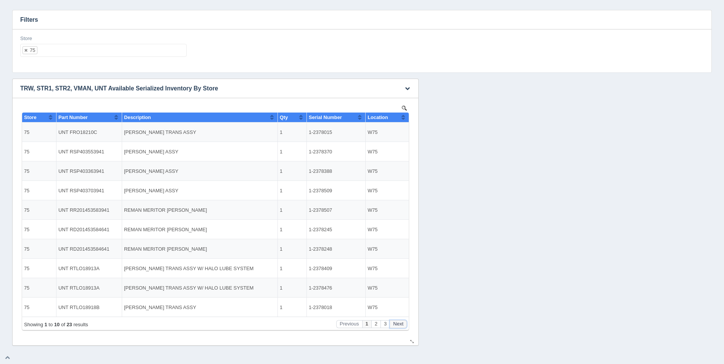
click at [400, 325] on button "Next" at bounding box center [398, 324] width 17 height 8
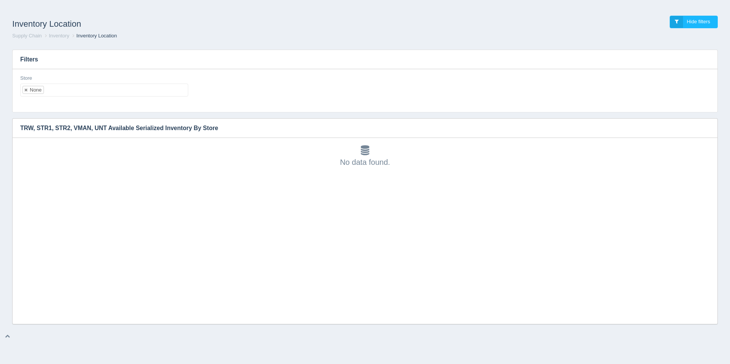
scroll to position [2, 0]
click at [94, 90] on ul "None" at bounding box center [104, 90] width 168 height 13
select select
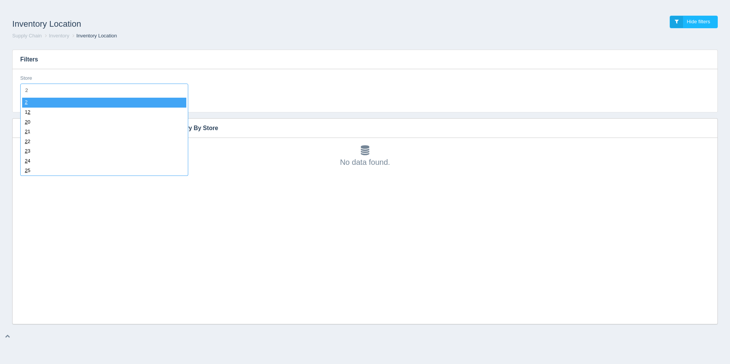
type input "26"
select select "26"
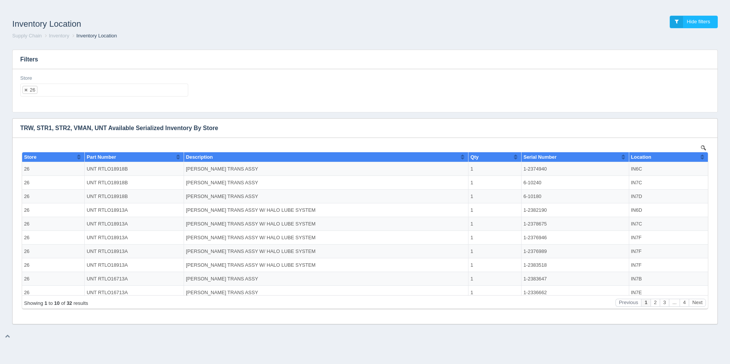
scroll to position [0, 0]
click at [700, 159] on button "Sort column ascending" at bounding box center [702, 156] width 5 height 9
drag, startPoint x: 28, startPoint y: 129, endPoint x: 34, endPoint y: 112, distance: 17.9
click at [28, 128] on h3 "TRW, STR1, STR2, VMAN, UNT Available Serialized Inventory By Store" at bounding box center [353, 128] width 681 height 19
click at [45, 90] on input "text" at bounding box center [43, 90] width 13 height 12
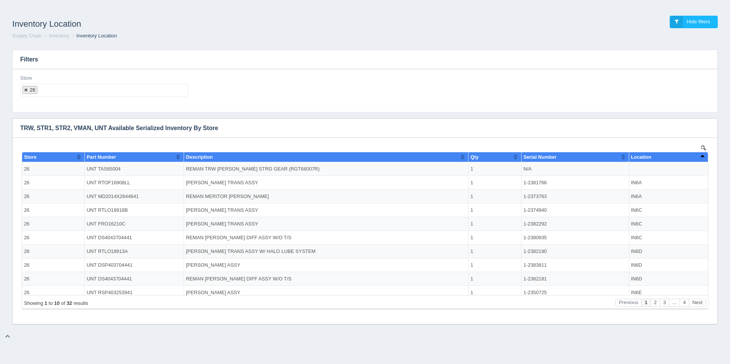
select select
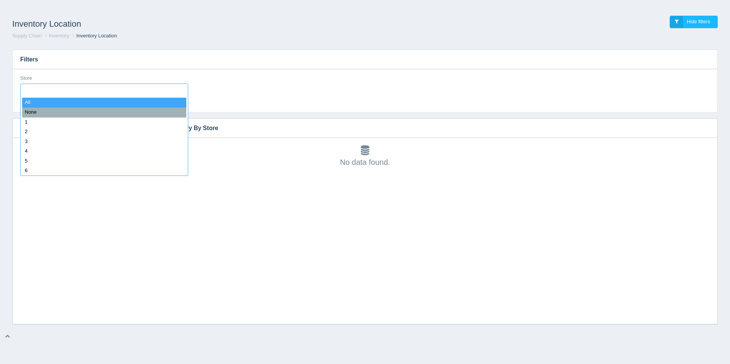
type input "1"
select select "1"
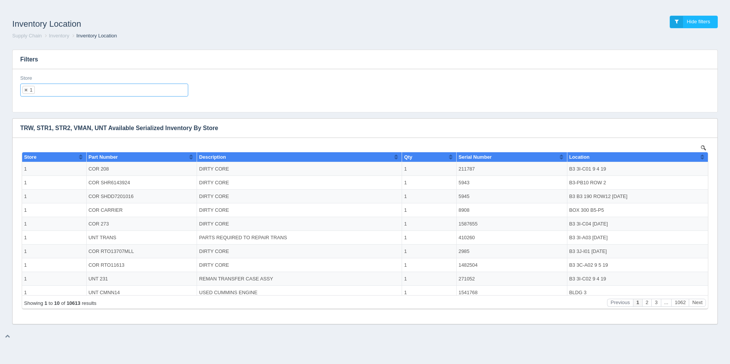
click at [81, 12] on div "Inventory Location Hide filters" at bounding box center [365, 22] width 718 height 21
click at [707, 126] on icon "button" at bounding box center [706, 128] width 5 height 5
click at [693, 138] on link "Download CSV" at bounding box center [681, 139] width 61 height 11
